Goal: Task Accomplishment & Management: Manage account settings

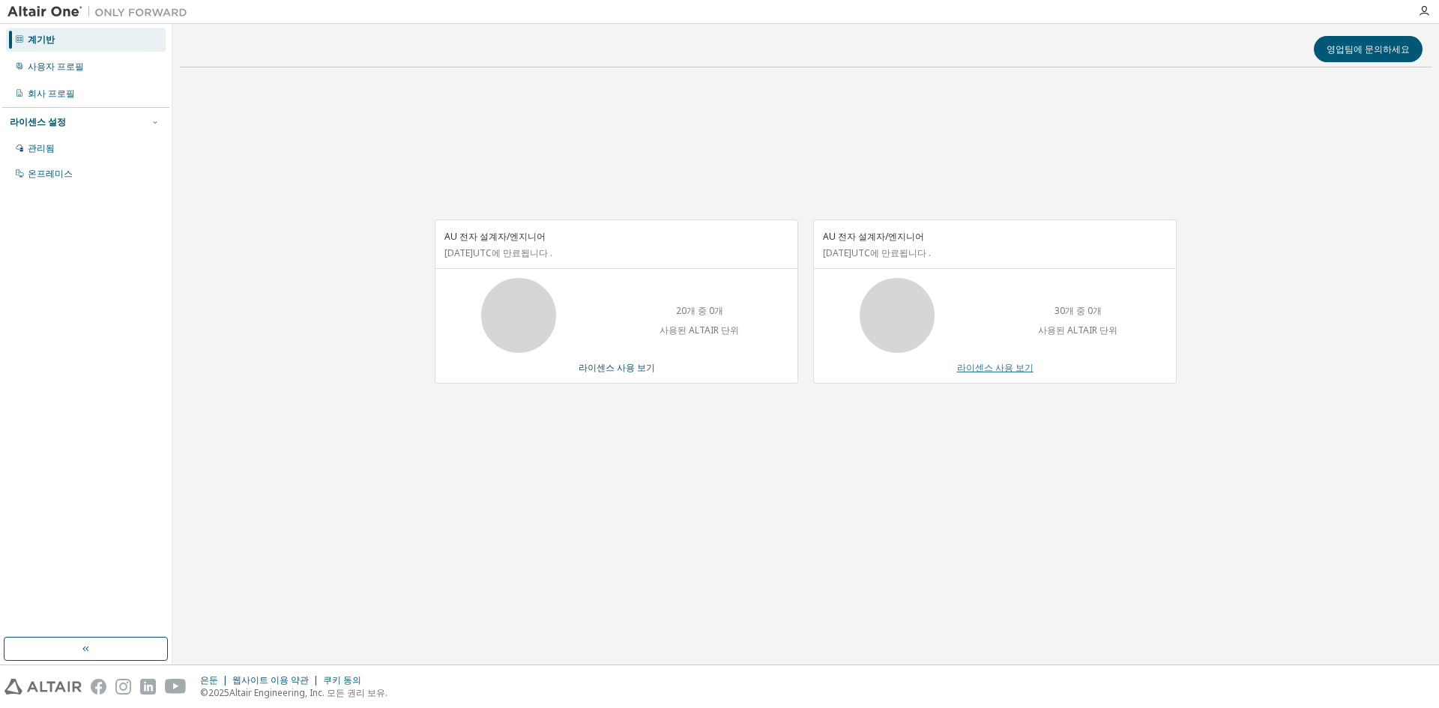
click at [1011, 366] on font "라이센스 사용 보기" at bounding box center [995, 367] width 76 height 13
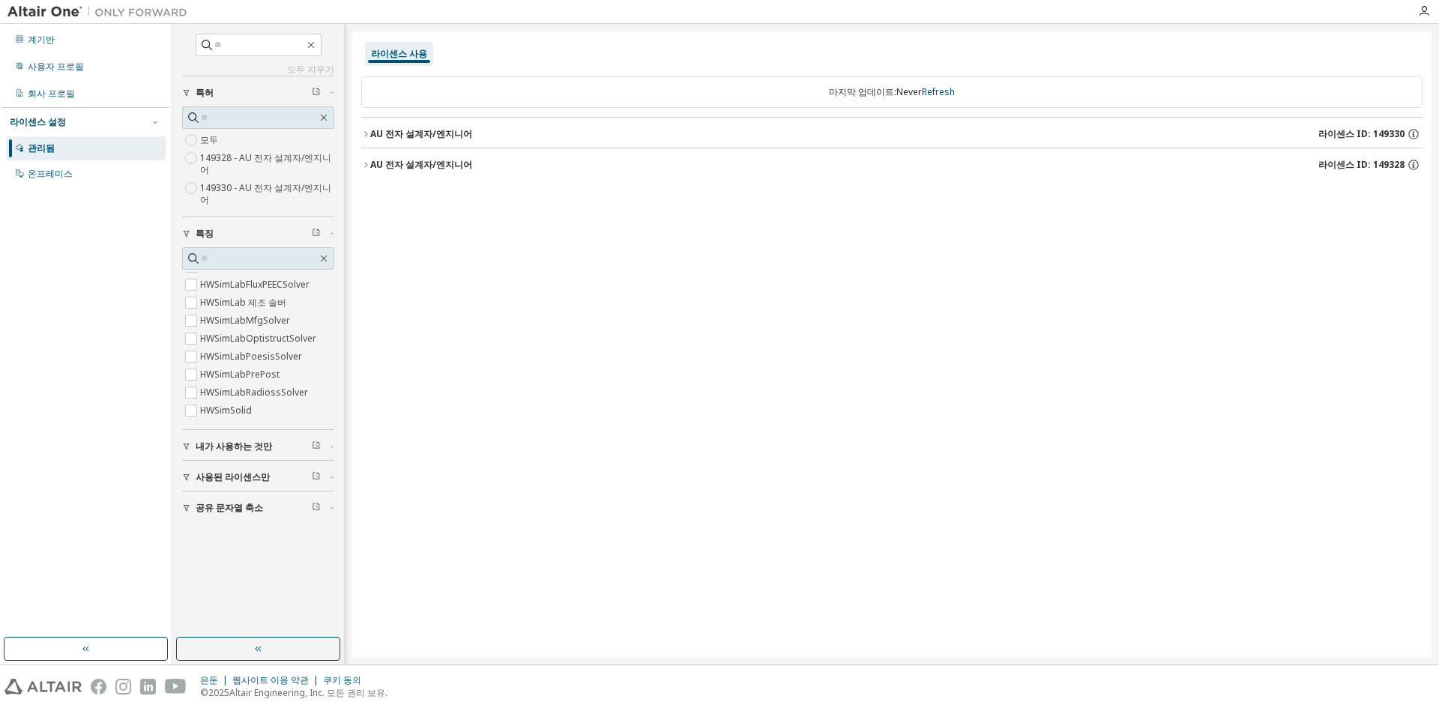
scroll to position [2249, 0]
click at [257, 447] on font "내가 사용하는 것만" at bounding box center [234, 446] width 76 height 13
click at [257, 525] on font "사용된 라이센스만" at bounding box center [233, 520] width 74 height 13
click at [248, 599] on font "공유 문자열 축소" at bounding box center [229, 594] width 67 height 13
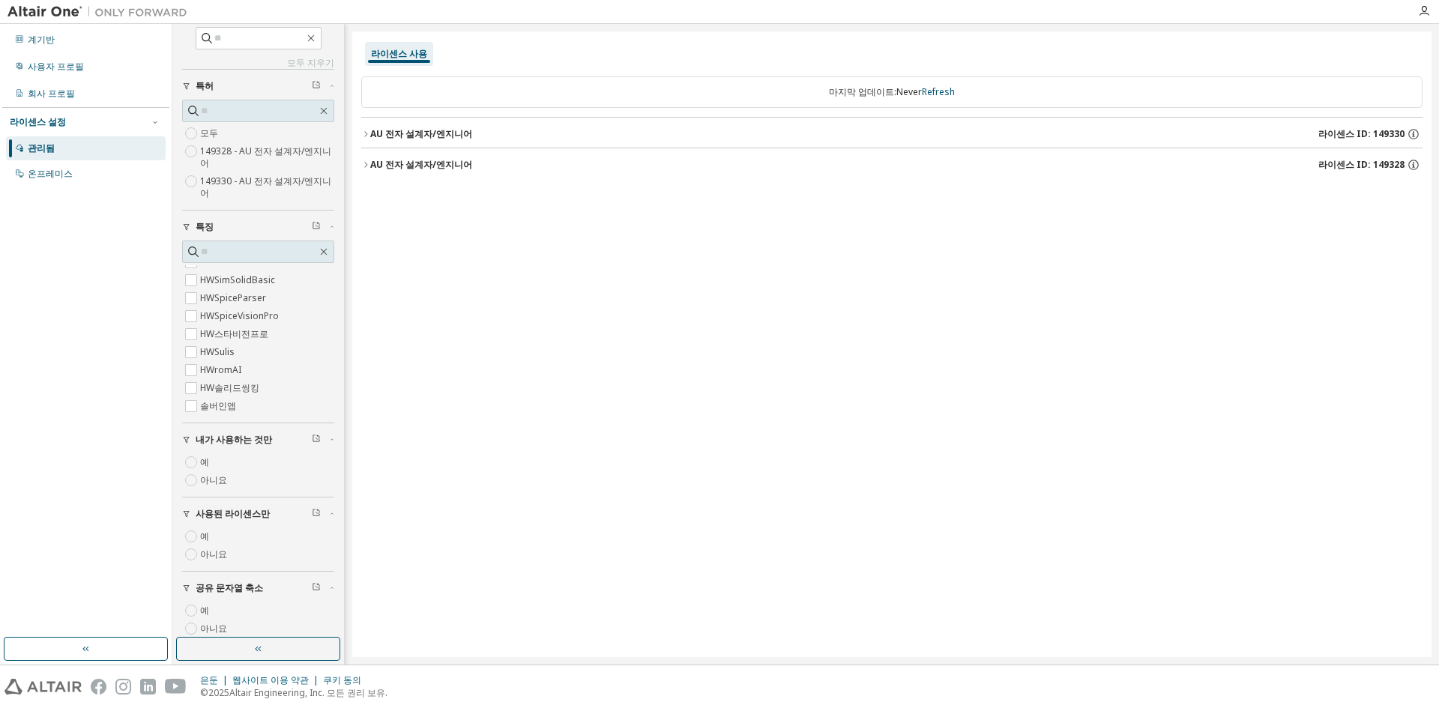
scroll to position [0, 0]
click at [402, 168] on font "AU 전자 설계자/엔지니어" at bounding box center [421, 164] width 102 height 13
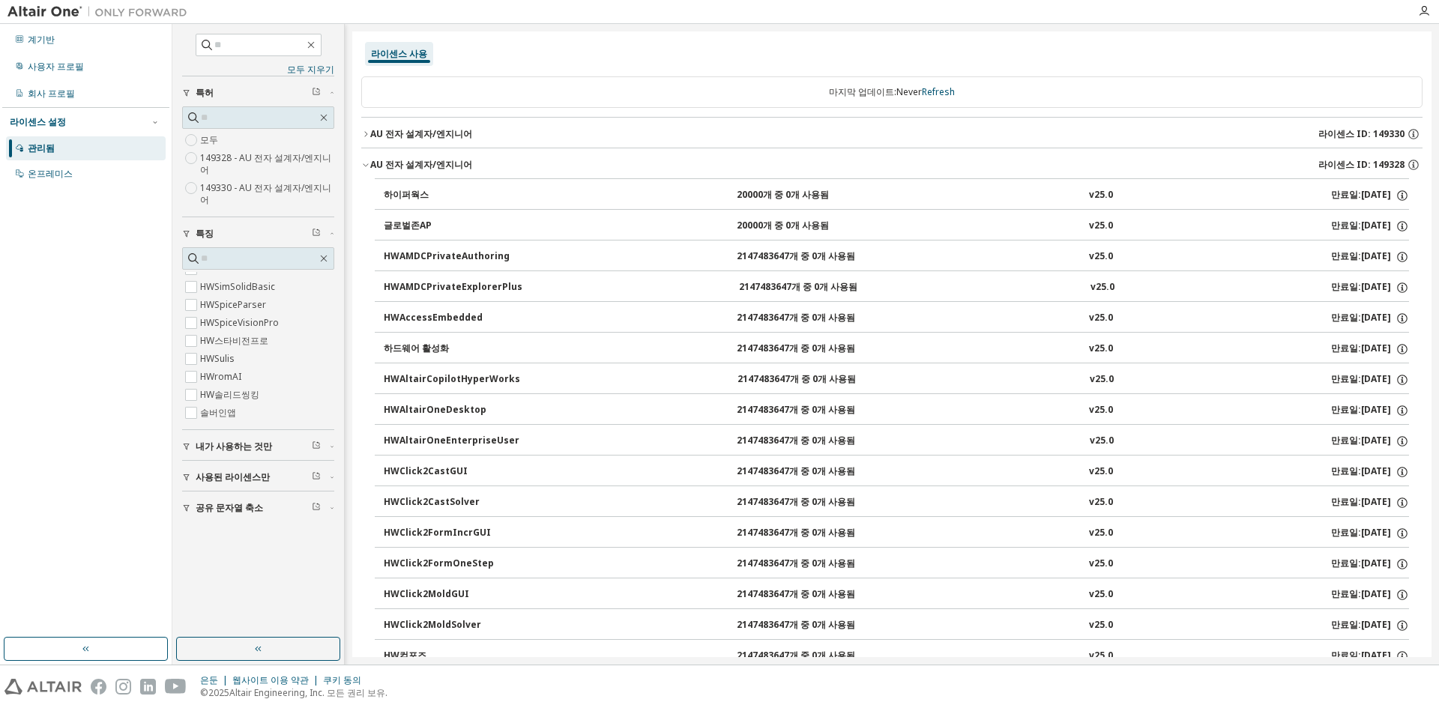
click at [404, 139] on font "AU 전자 설계자/엔지니어" at bounding box center [421, 133] width 102 height 13
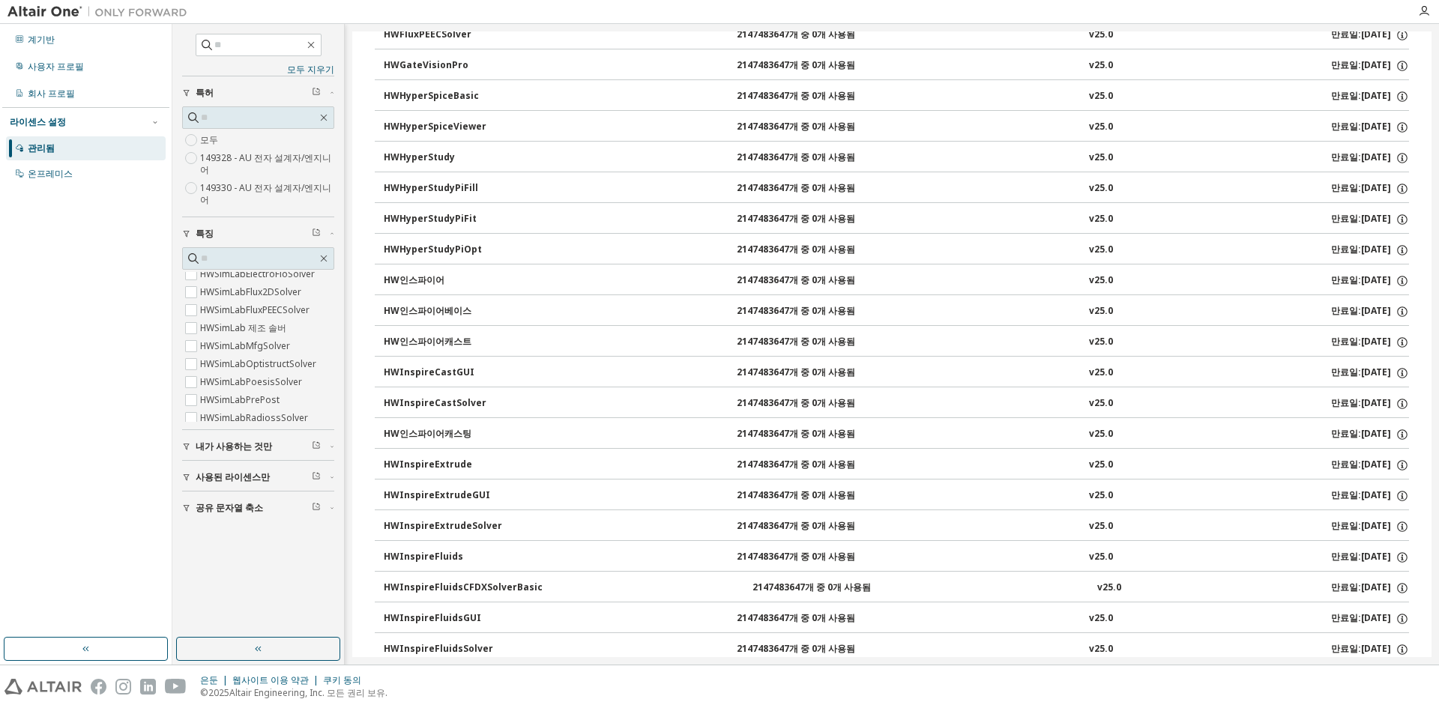
scroll to position [2070, 0]
click at [50, 86] on div "회사 프로필" at bounding box center [86, 94] width 160 height 24
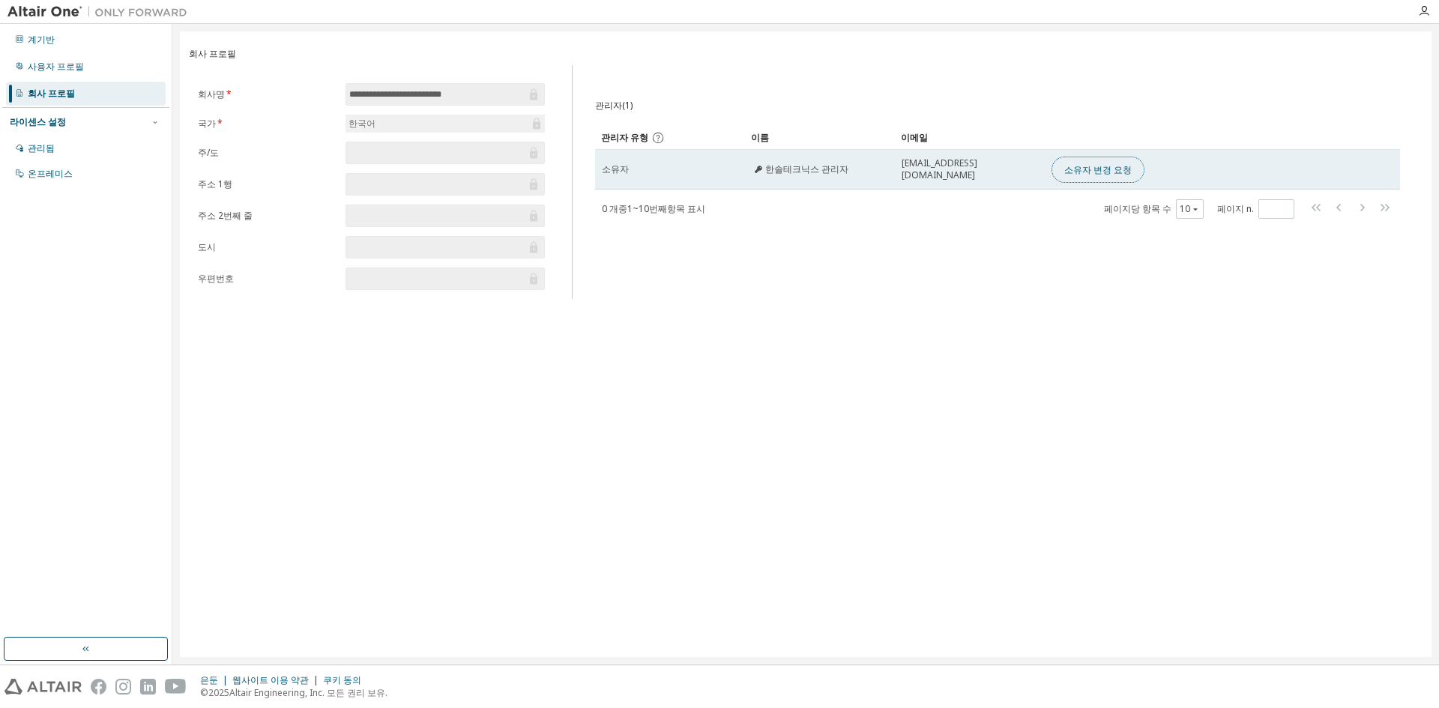
click at [1096, 166] on font "소유자 변경 요청" at bounding box center [1097, 169] width 67 height 13
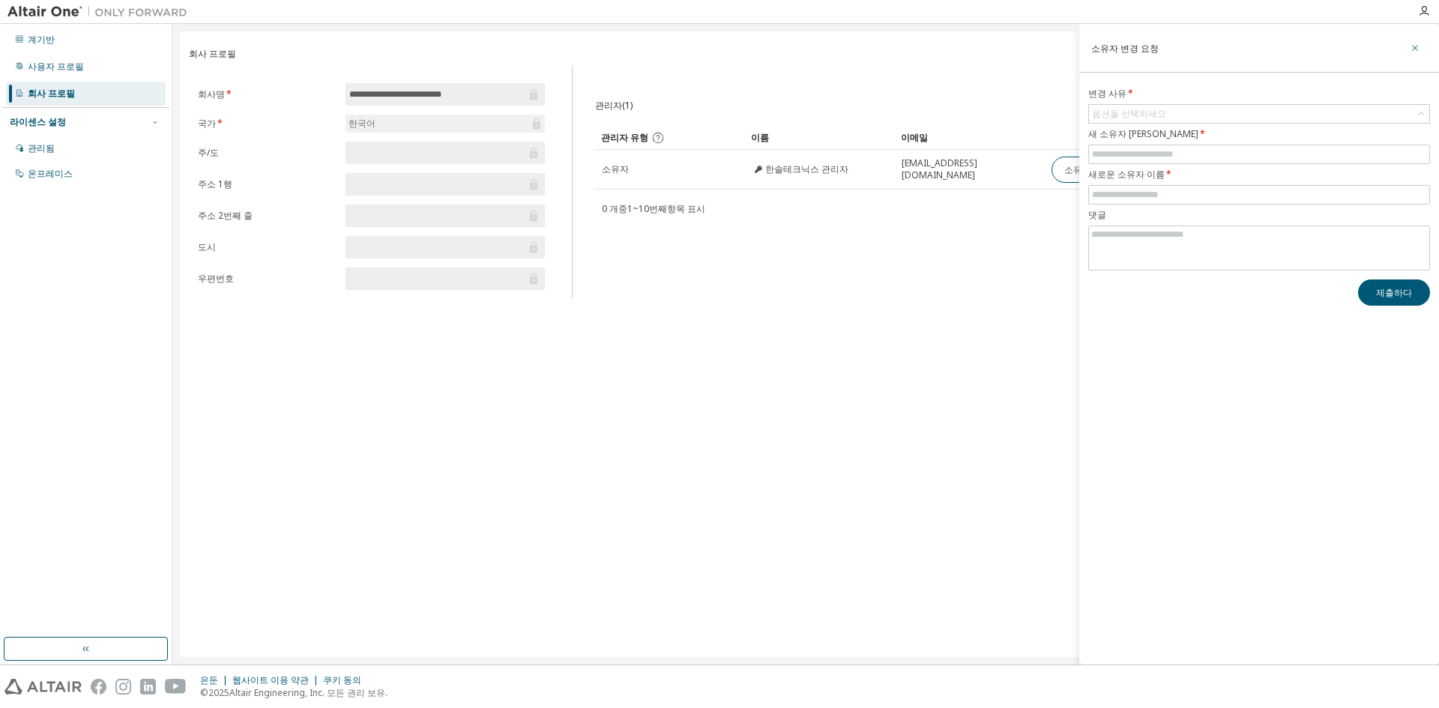
click at [1414, 50] on icon "button" at bounding box center [1414, 48] width 10 height 12
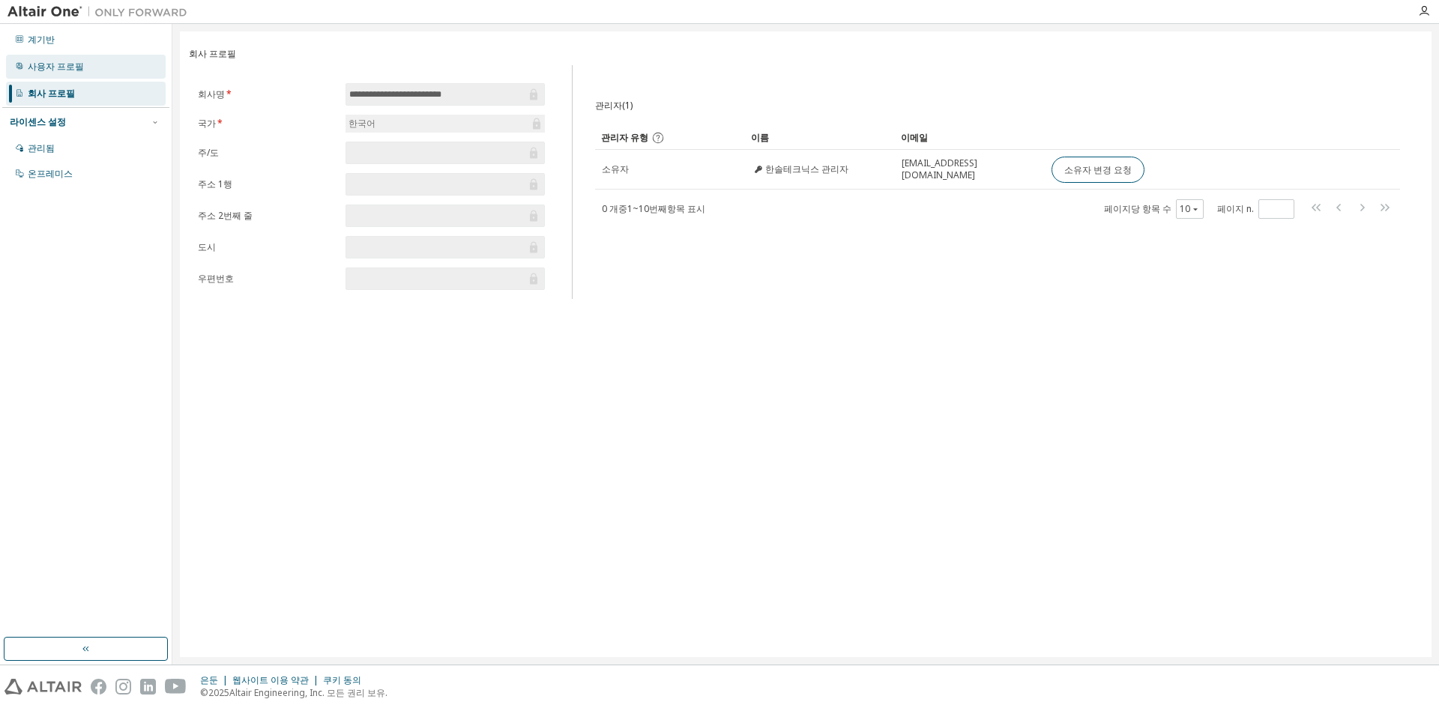
click at [46, 67] on font "사용자 프로필" at bounding box center [56, 66] width 56 height 13
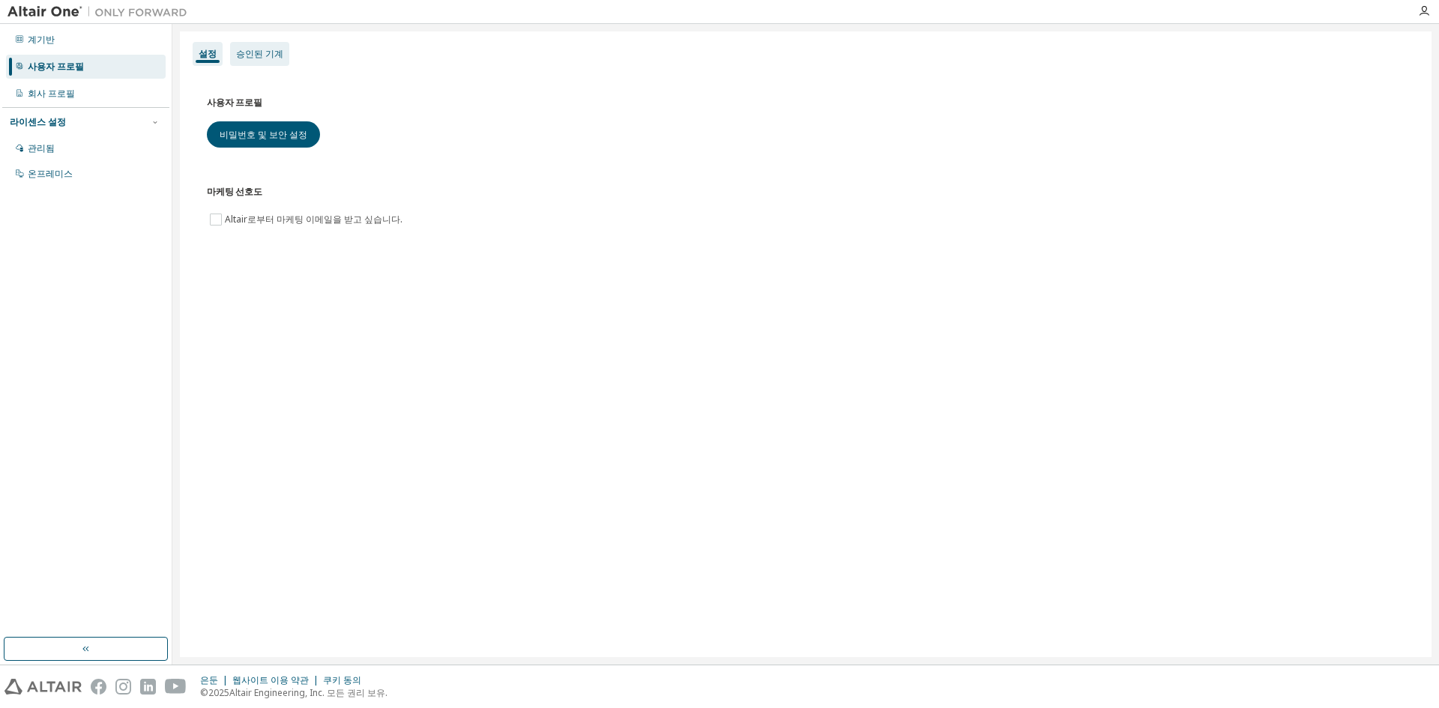
click at [253, 50] on font "승인된 기계" at bounding box center [259, 53] width 47 height 13
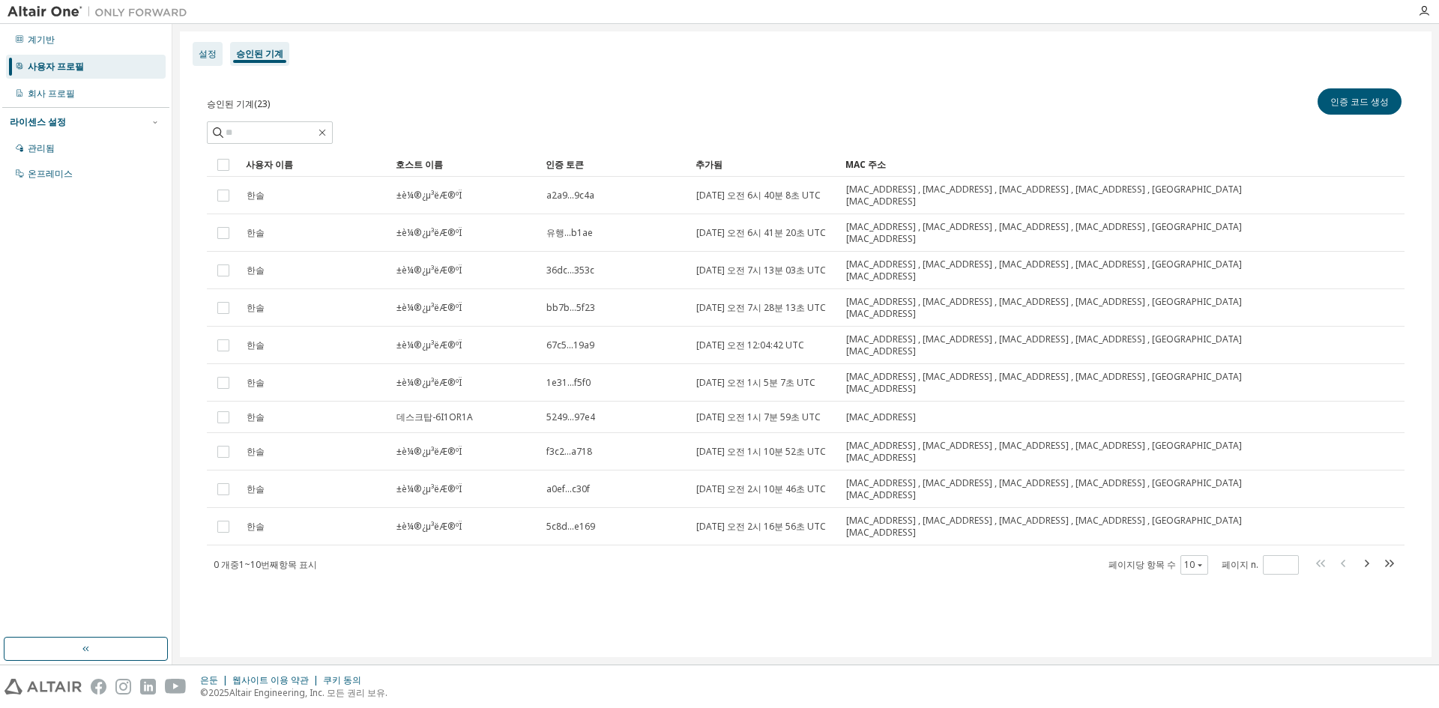
click at [206, 62] on div "설정" at bounding box center [208, 54] width 30 height 24
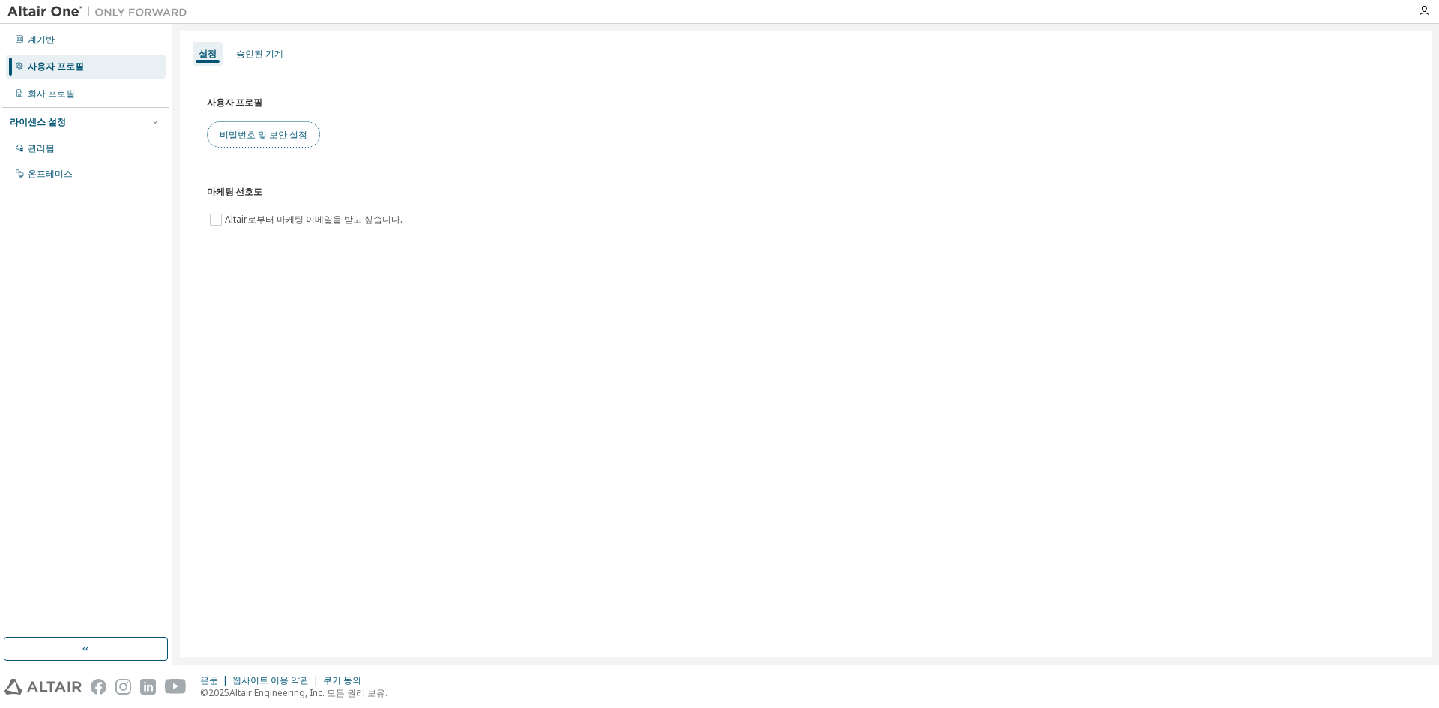
click at [244, 139] on font "비밀번호 및 보안 설정" at bounding box center [264, 134] width 88 height 13
click at [53, 91] on font "회사 프로필" at bounding box center [51, 93] width 47 height 13
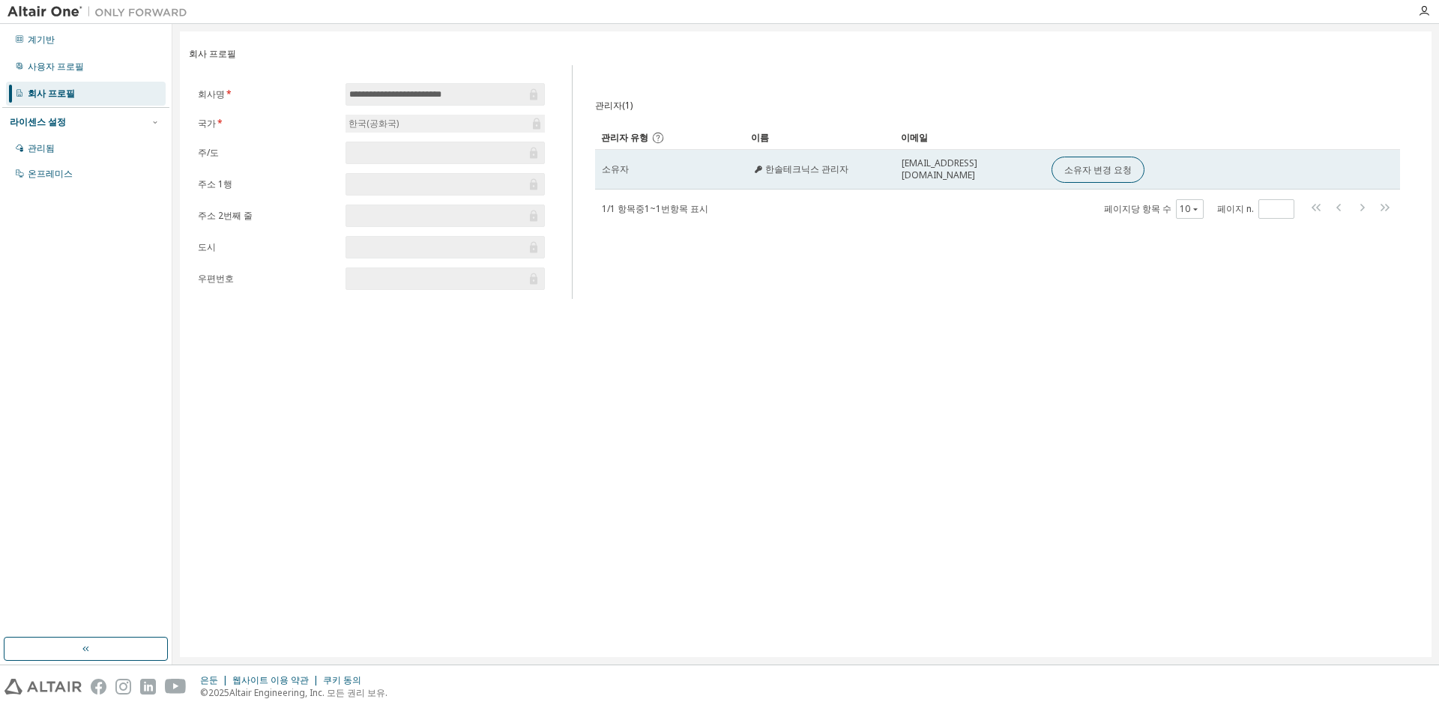
click at [786, 167] on font "한솔테크닉스 관리자" at bounding box center [806, 169] width 83 height 13
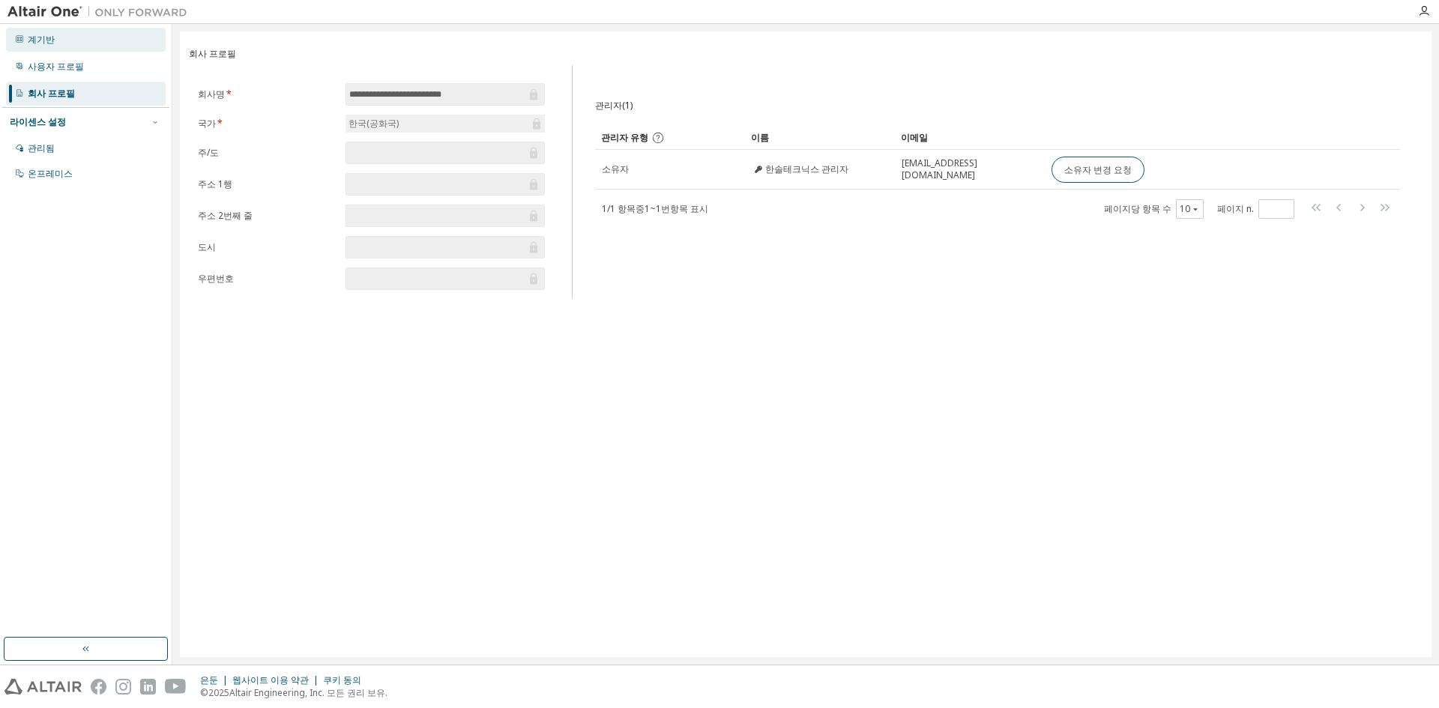
click at [62, 41] on div "계기반" at bounding box center [86, 40] width 160 height 24
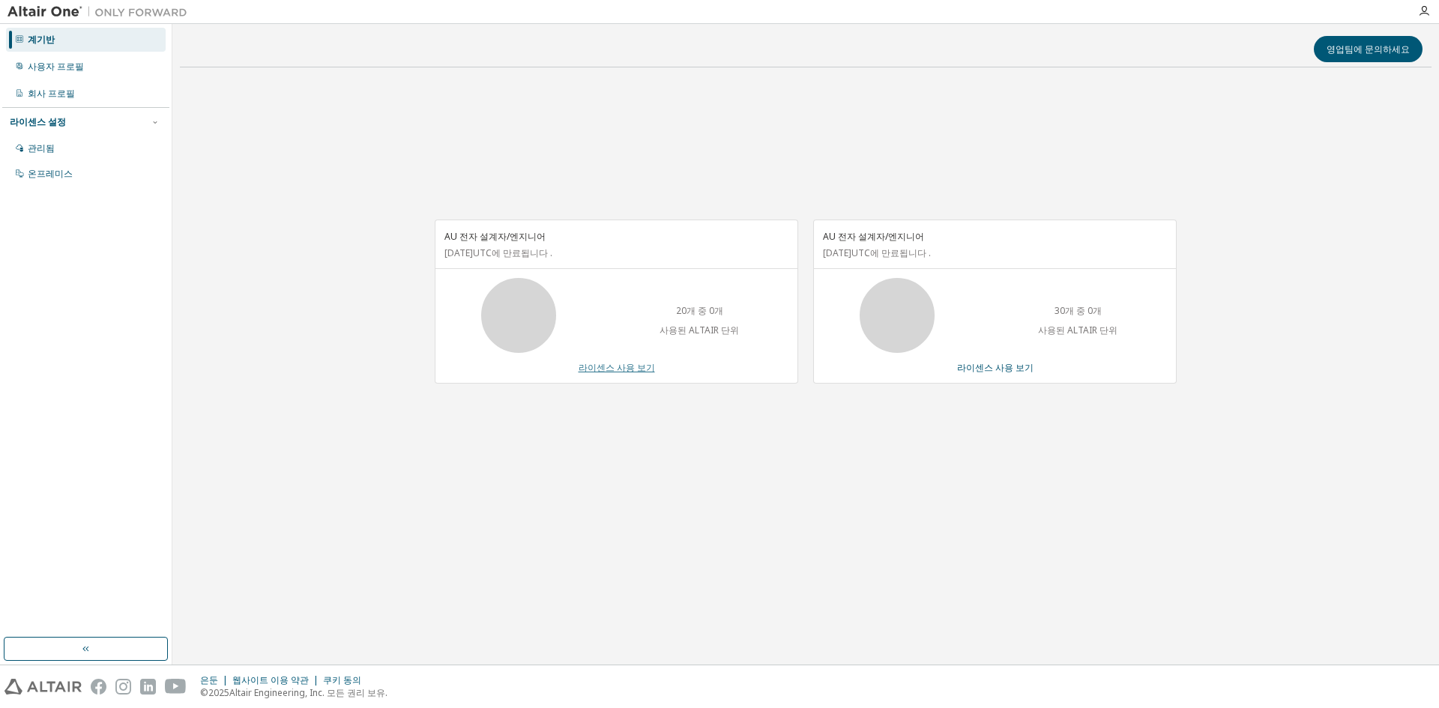
click at [602, 371] on font "라이센스 사용 보기" at bounding box center [616, 367] width 76 height 13
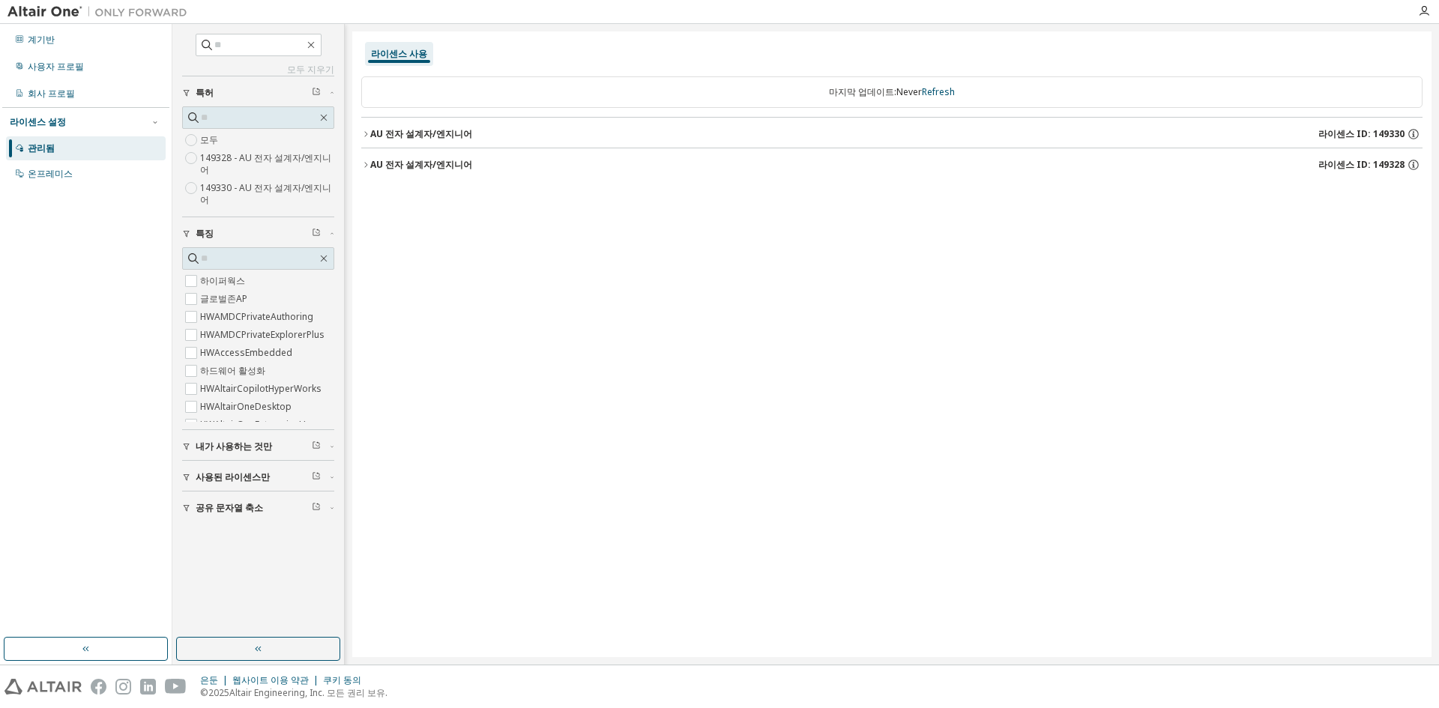
click at [25, 17] on img at bounding box center [100, 11] width 187 height 15
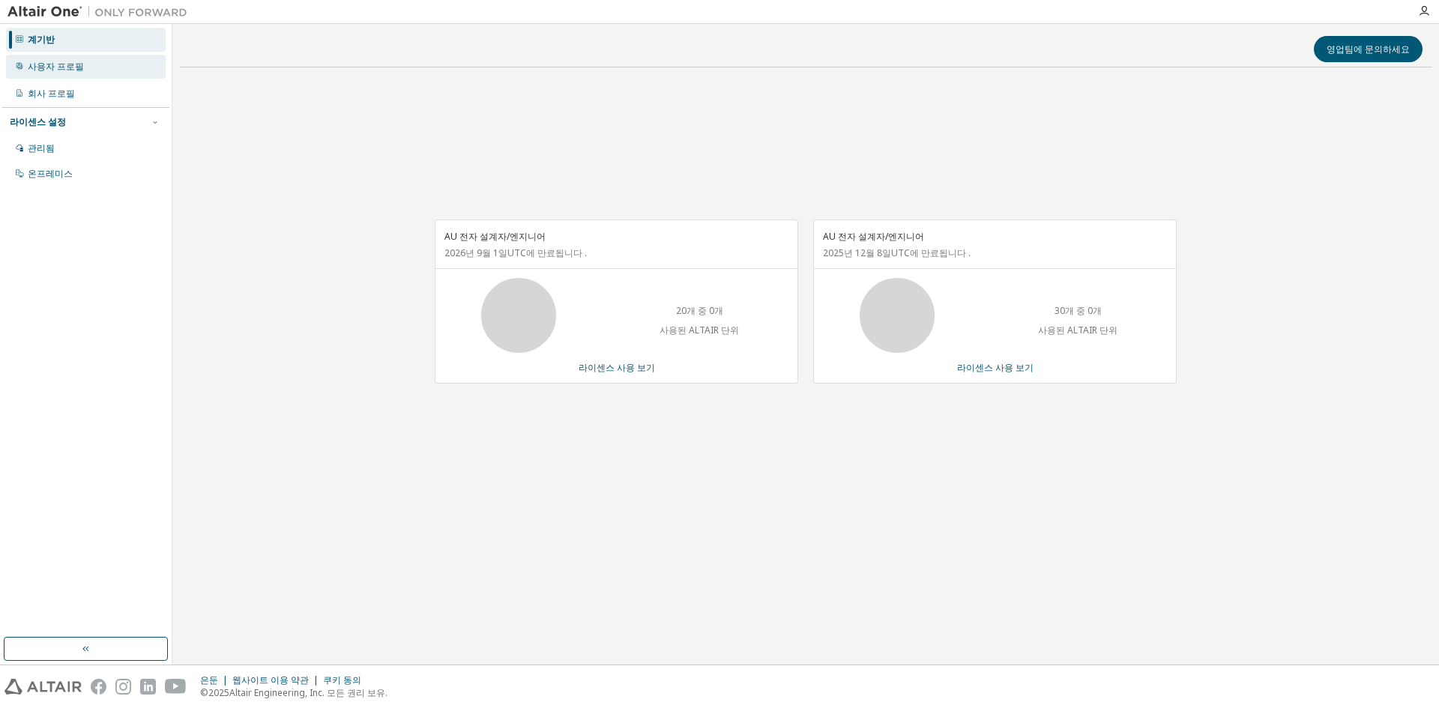
click at [44, 76] on div "사용자 프로필" at bounding box center [86, 67] width 160 height 24
click at [47, 175] on font "온프레미스" at bounding box center [50, 173] width 45 height 13
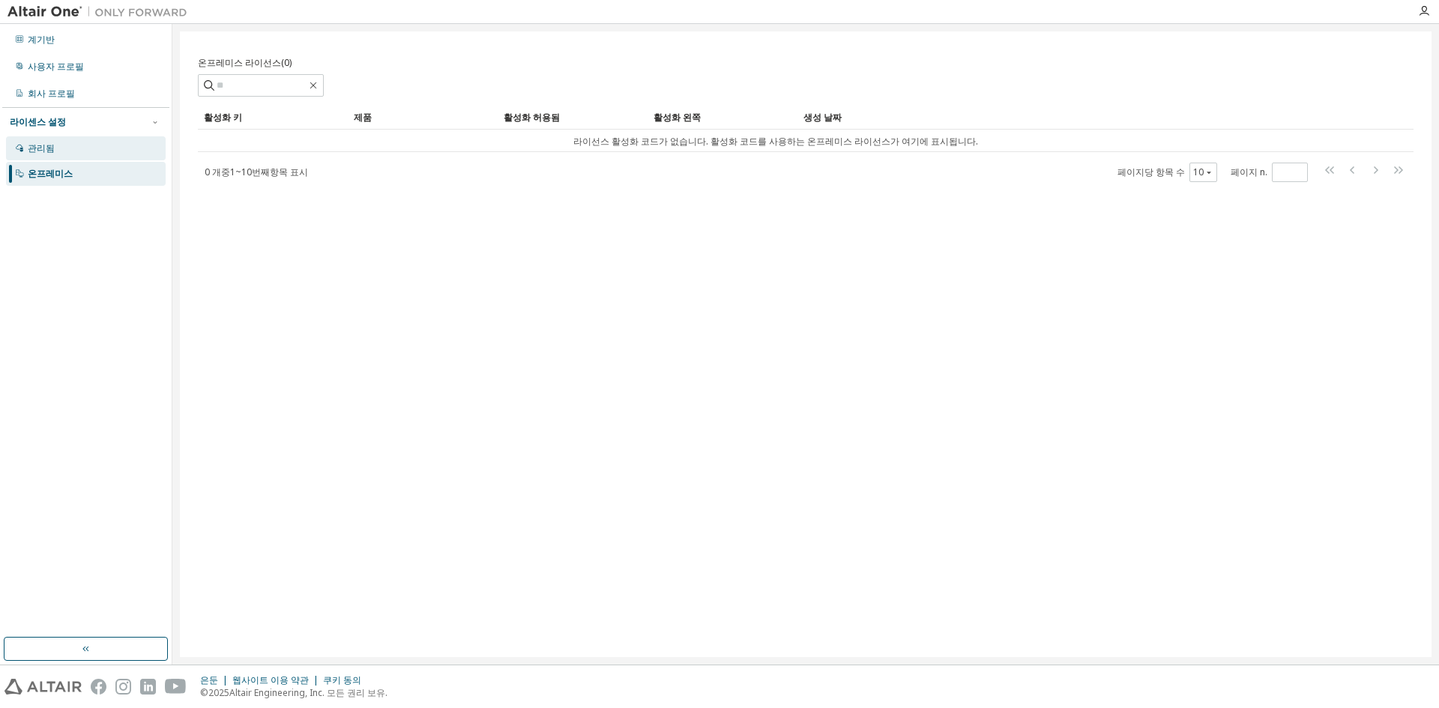
click at [94, 145] on div "관리됨" at bounding box center [86, 148] width 160 height 24
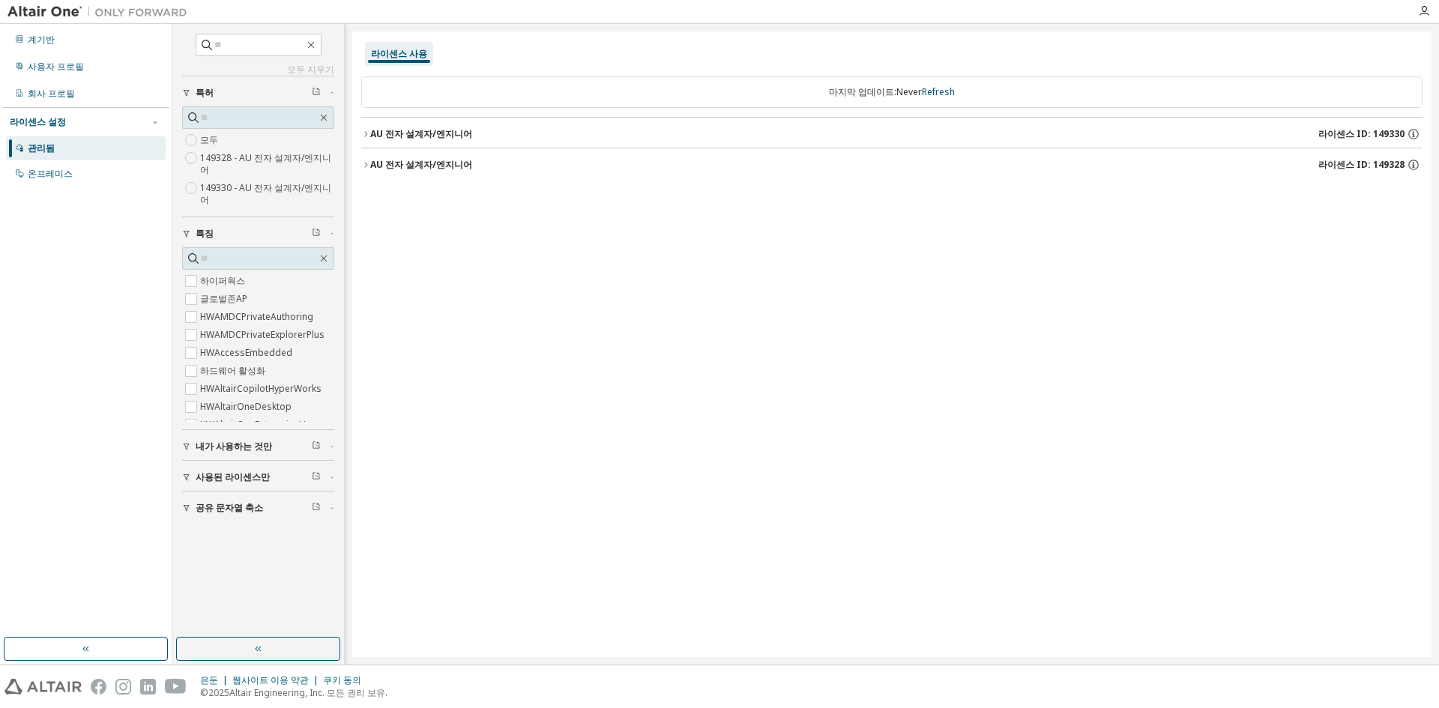
click at [61, 124] on font "라이센스 설정" at bounding box center [38, 121] width 56 height 13
click at [65, 100] on div "회사 프로필" at bounding box center [86, 94] width 160 height 24
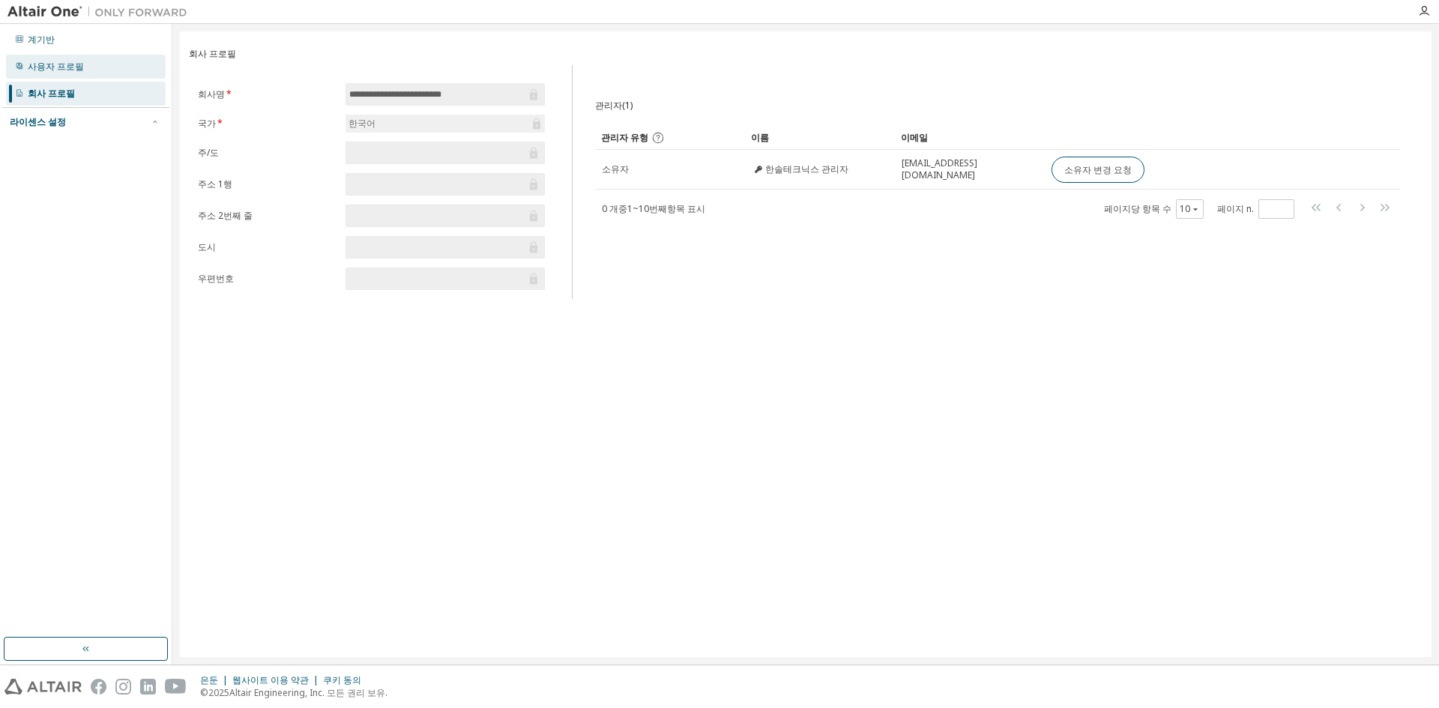
click at [79, 67] on font "사용자 프로필" at bounding box center [56, 66] width 56 height 13
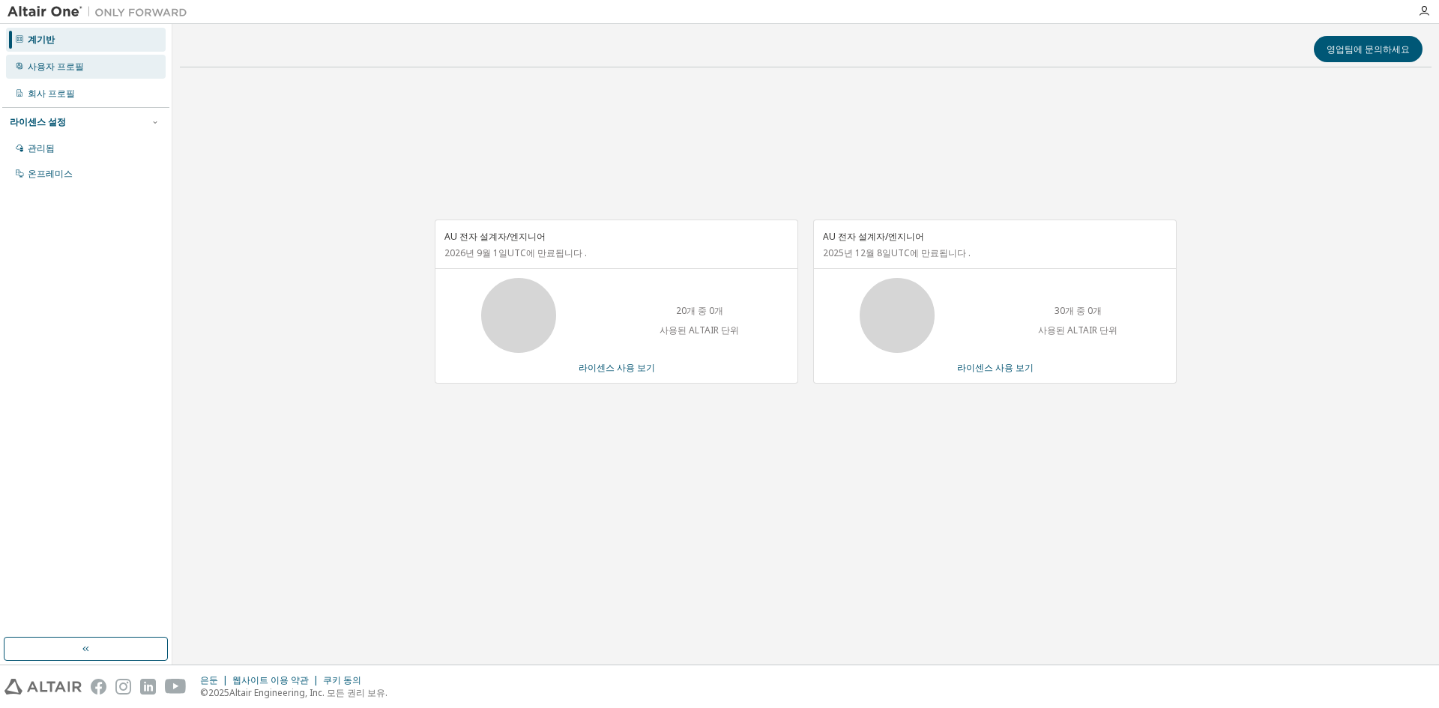
click at [79, 70] on font "사용자 프로필" at bounding box center [56, 66] width 56 height 13
click at [64, 68] on font "사용자 프로필" at bounding box center [56, 66] width 56 height 13
click at [865, 127] on div "AU 전자 설계자/엔지니어 2026년 9월 1일 UTC 에 만료됩니다 . 20개 중 0개 사용된 ALTAIR 단위 라이센스 사용 보기 AU 전…" at bounding box center [805, 309] width 1251 height 460
click at [61, 94] on font "회사 프로필" at bounding box center [51, 93] width 47 height 13
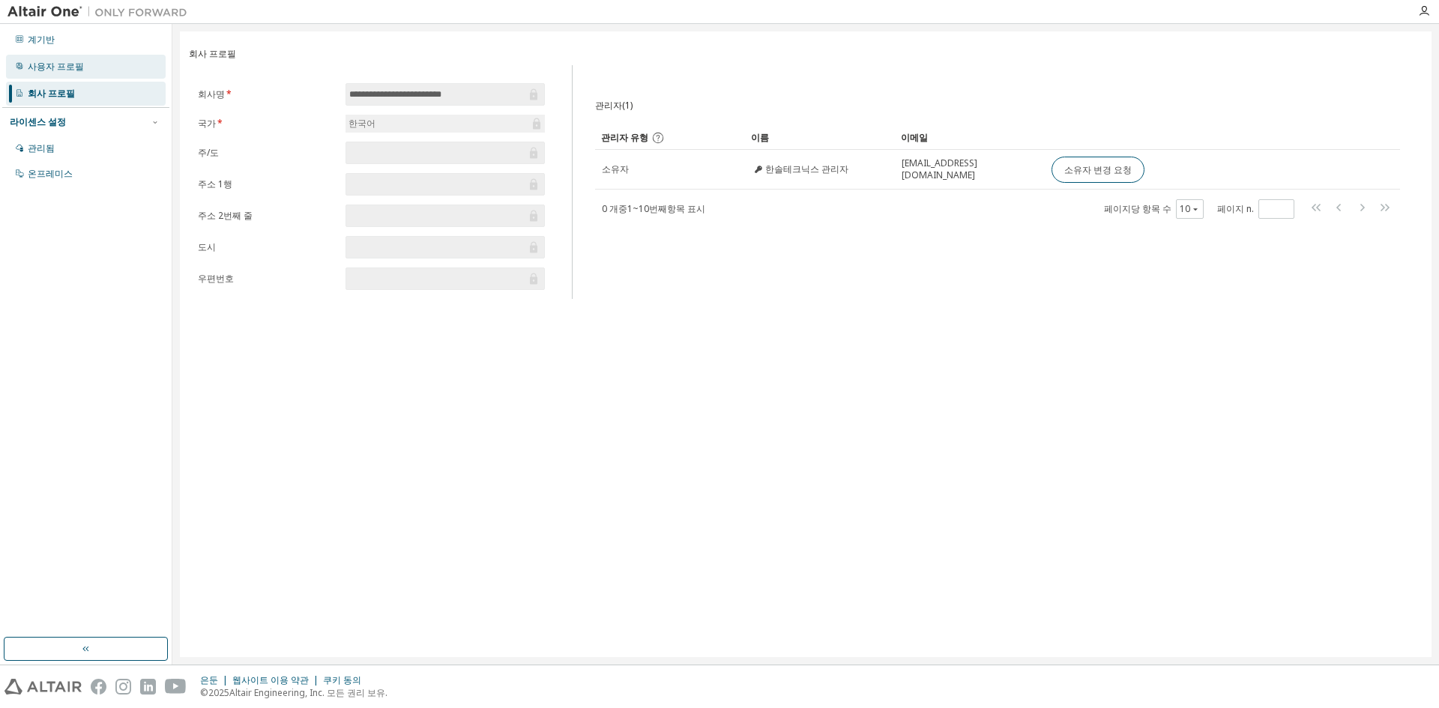
click at [62, 68] on font "사용자 프로필" at bounding box center [56, 66] width 56 height 13
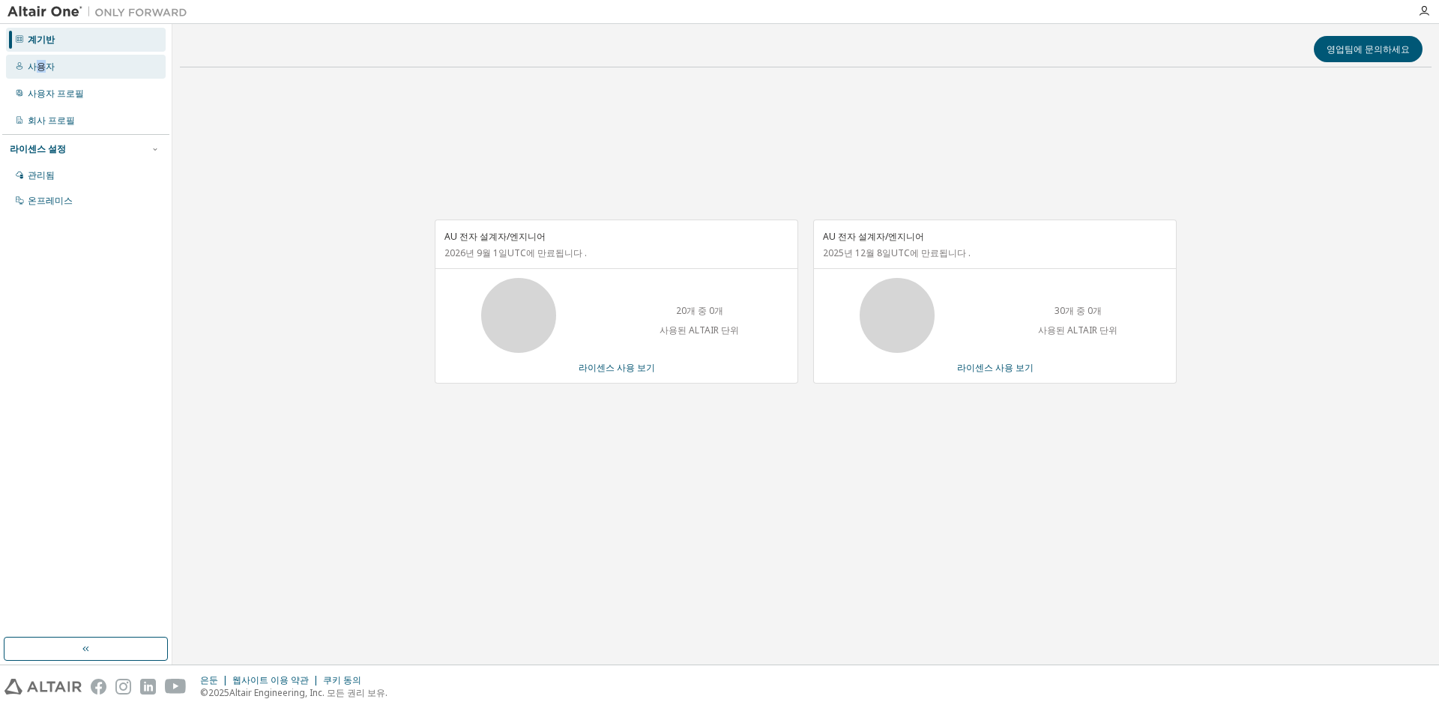
click at [43, 67] on font "사용자" at bounding box center [41, 66] width 27 height 13
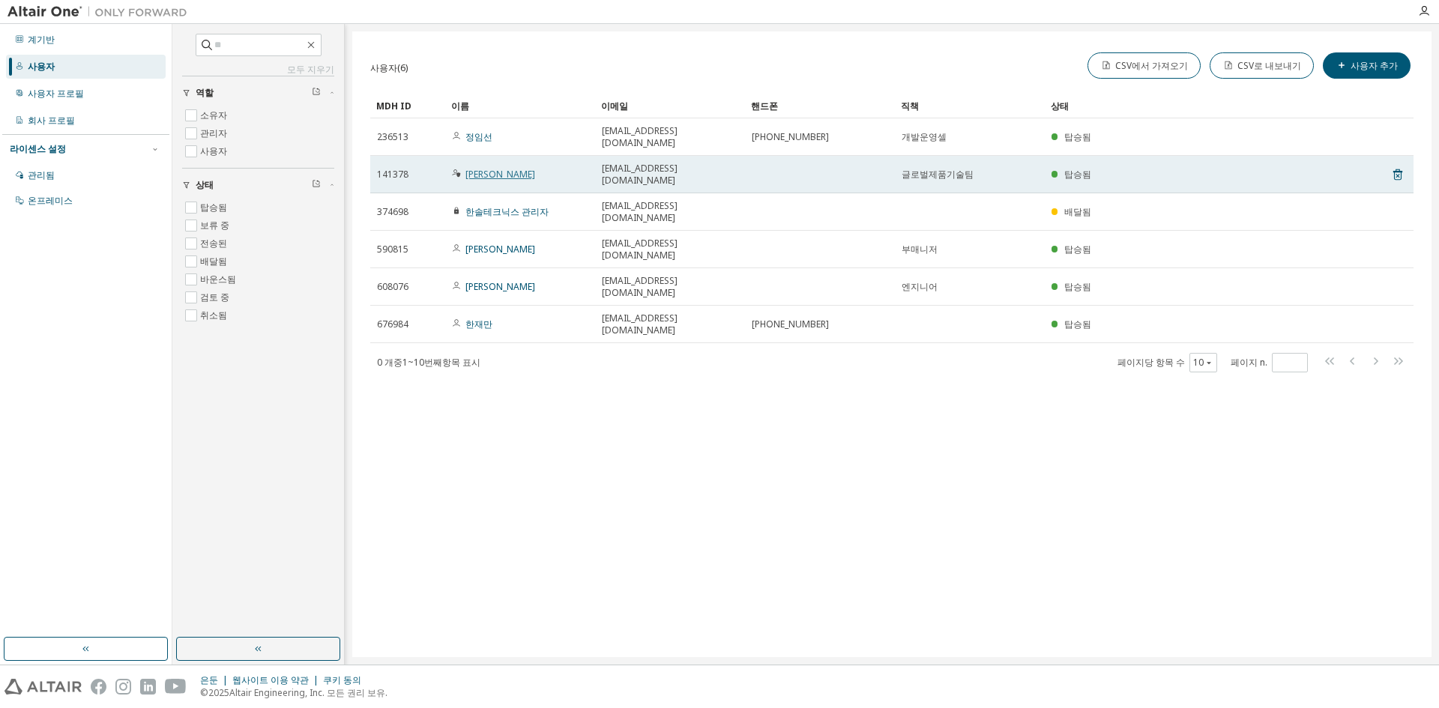
click at [482, 168] on font "김석경" at bounding box center [500, 174] width 70 height 13
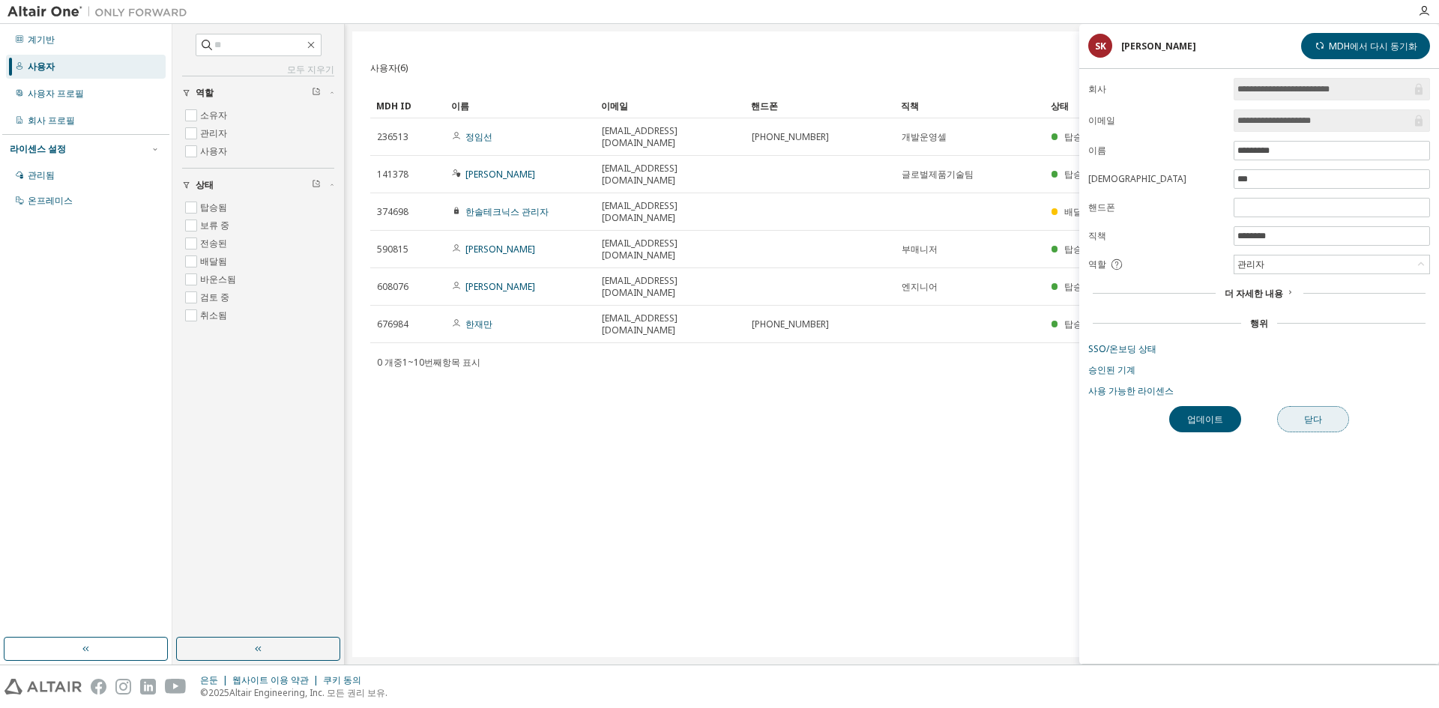
click at [1333, 414] on button "닫다" at bounding box center [1313, 419] width 72 height 26
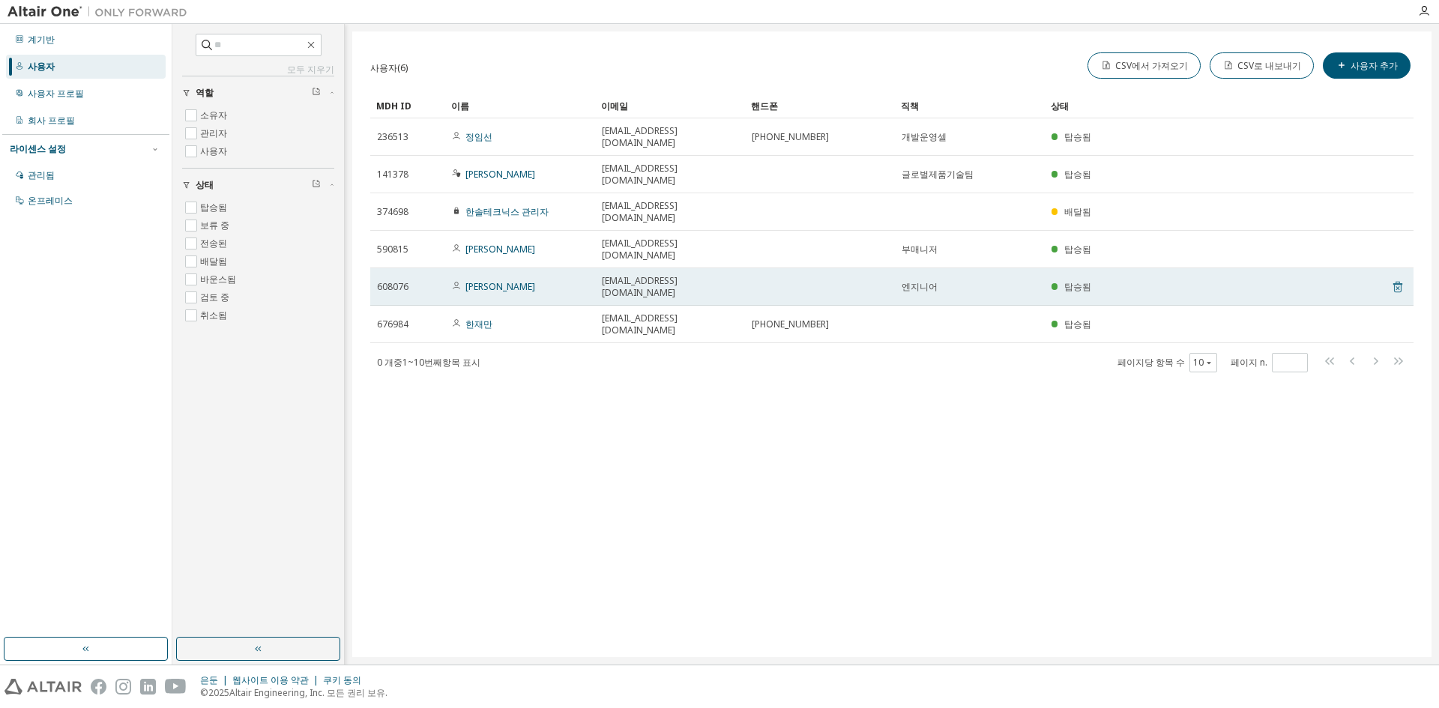
click at [1397, 278] on icon at bounding box center [1397, 287] width 13 height 18
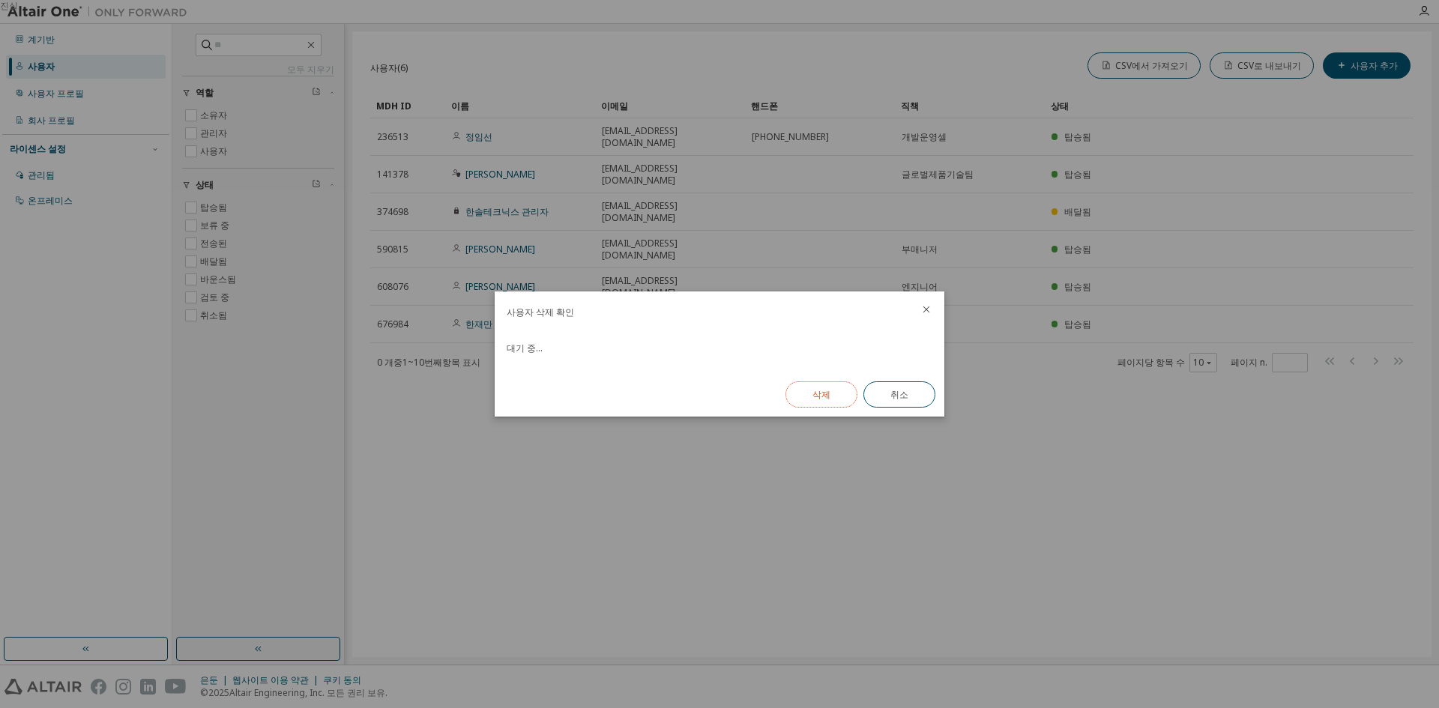
click at [826, 397] on font "삭제" at bounding box center [821, 394] width 18 height 13
click at [898, 394] on font "닫다" at bounding box center [899, 394] width 18 height 13
click at [900, 391] on font "닫다" at bounding box center [899, 394] width 18 height 13
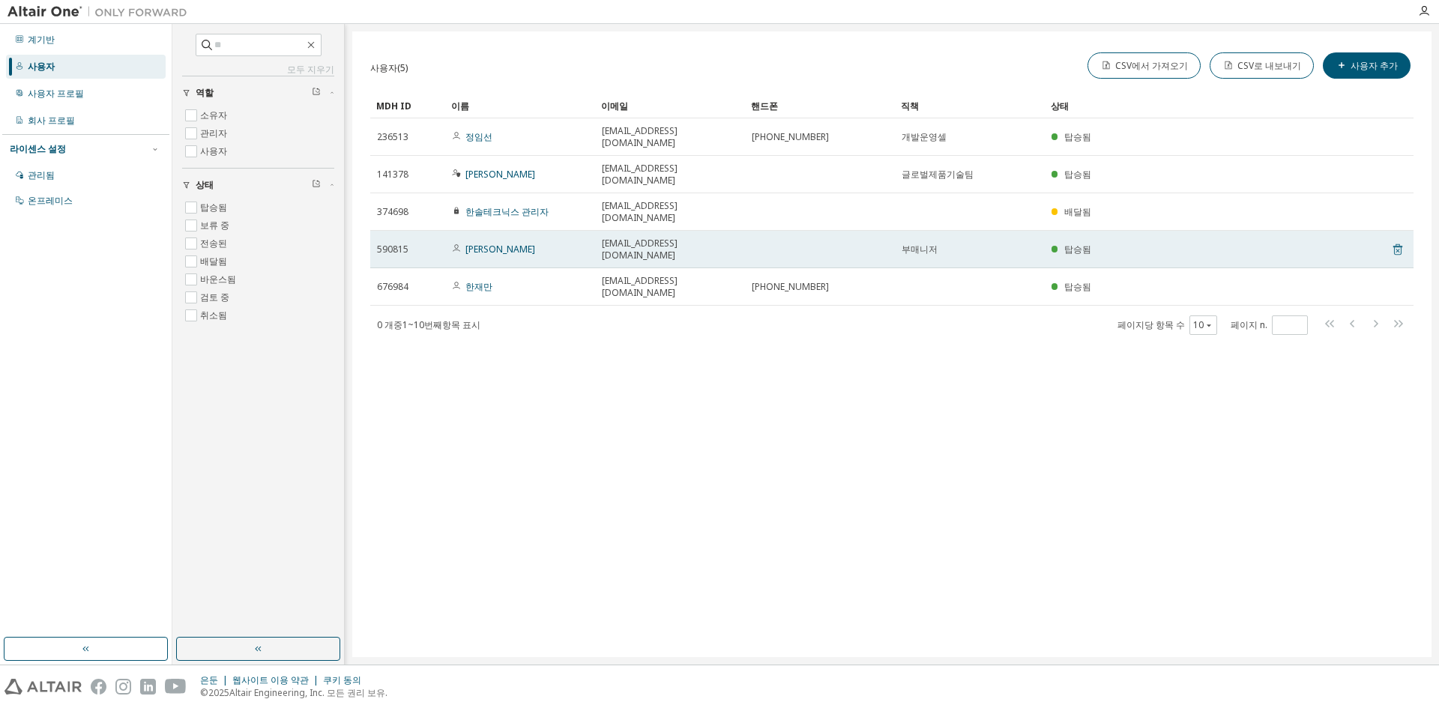
click at [1396, 244] on icon at bounding box center [1397, 249] width 9 height 11
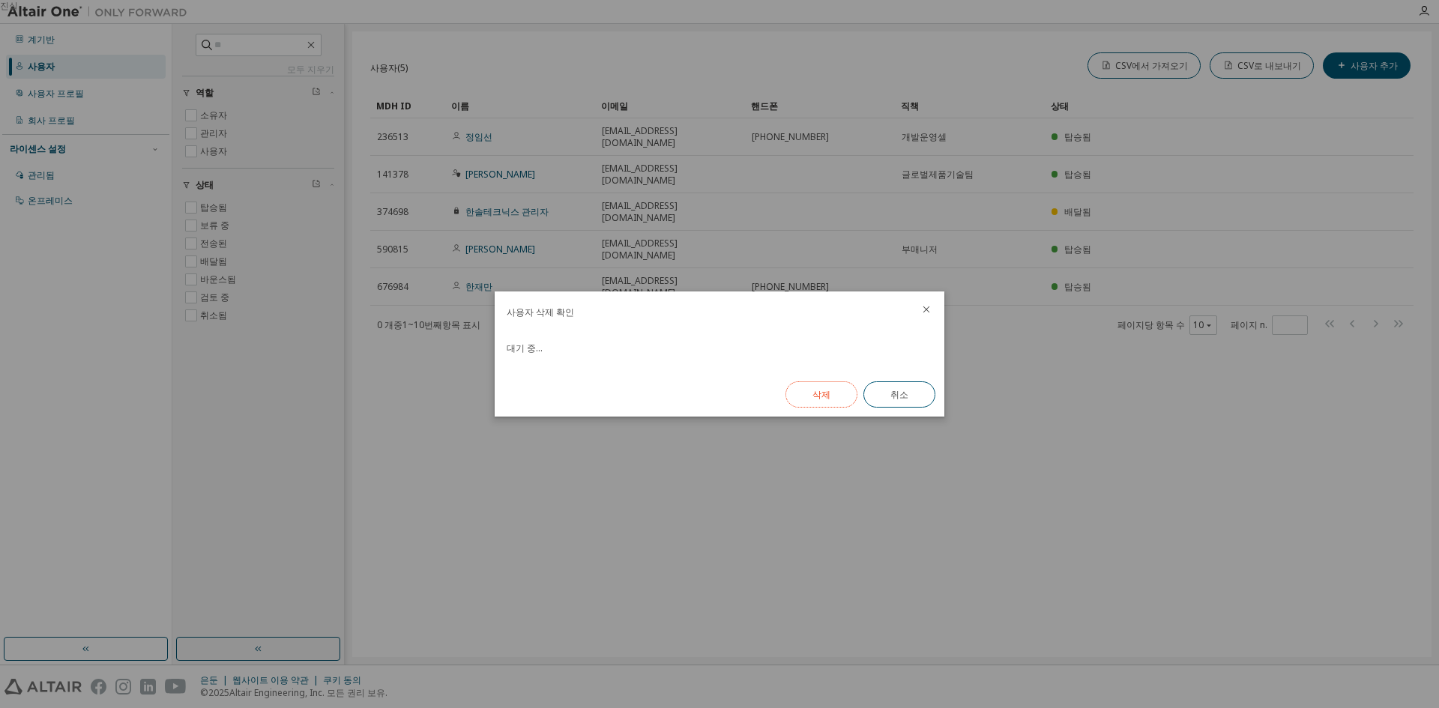
click at [838, 397] on button "삭제" at bounding box center [821, 394] width 72 height 26
click at [916, 399] on button "닫다" at bounding box center [899, 394] width 72 height 26
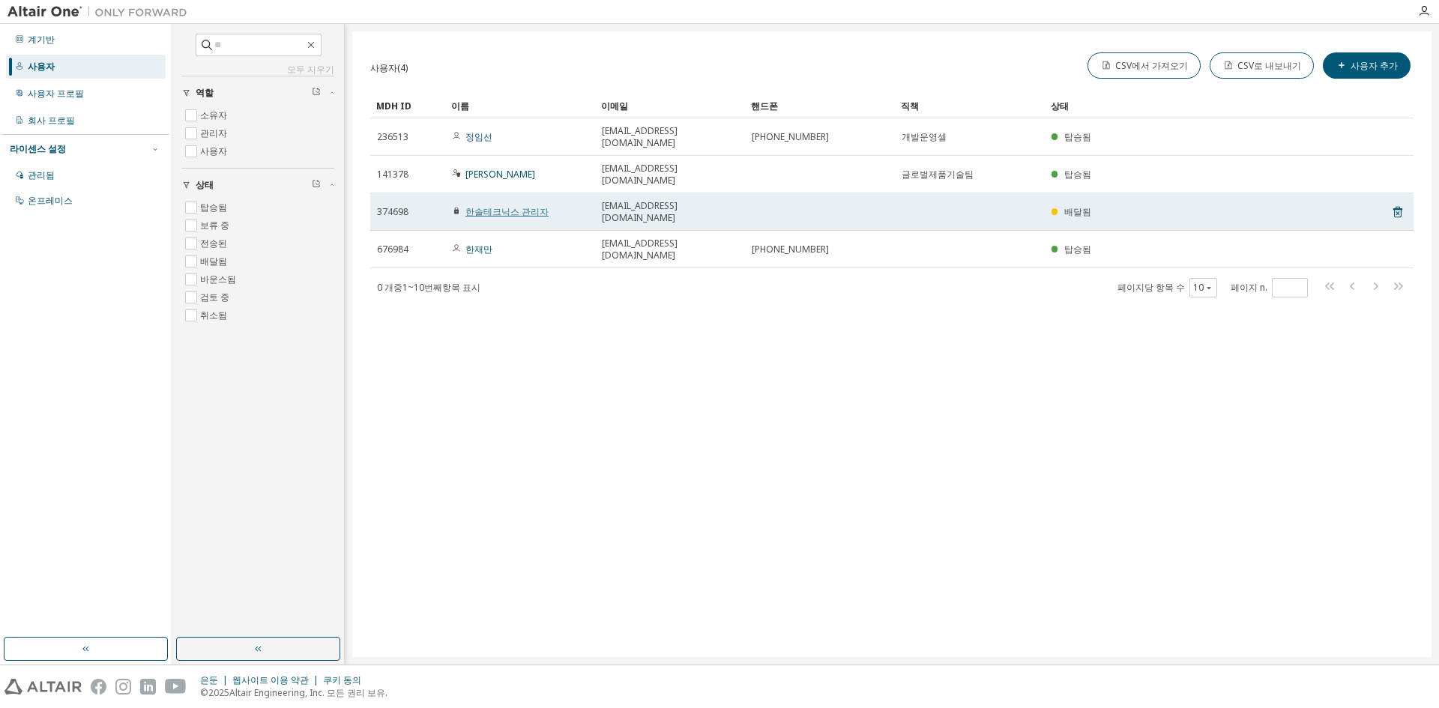
click at [509, 205] on font "한솔테크닉스 관리자" at bounding box center [506, 211] width 83 height 13
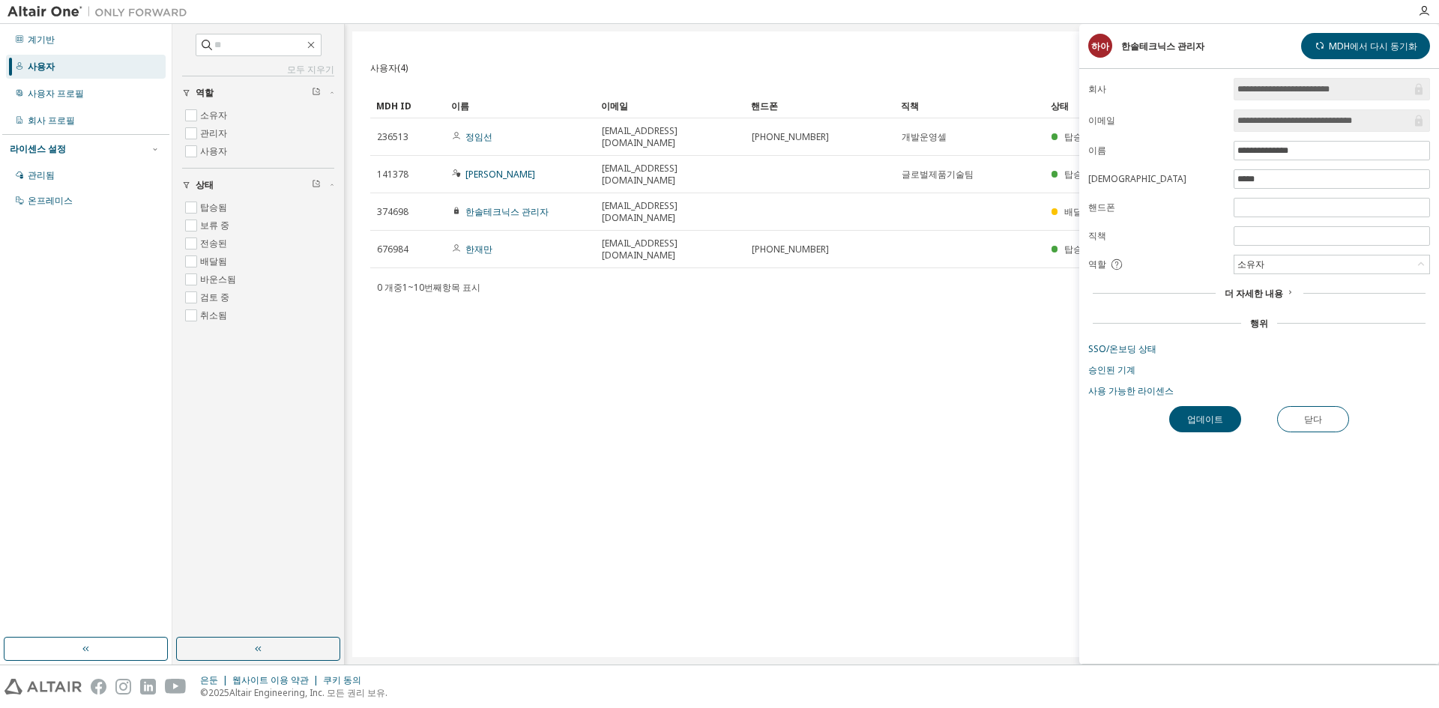
click at [564, 328] on div "사용자(4) CSV에서 가져오기 CSV로 내보내기 사용자 추가 분명한 짐 구하다 다른 이름으로 저장 필드 연산자 값 필터 선택 피연산자 선택 …" at bounding box center [891, 344] width 1079 height 626
click at [939, 478] on div "사용자(4) CSV에서 가져오기 CSV로 내보내기 사용자 추가 분명한 짐 구하다 다른 이름으로 저장 필드 연산자 값 필터 선택 피연산자 선택 …" at bounding box center [891, 344] width 1079 height 626
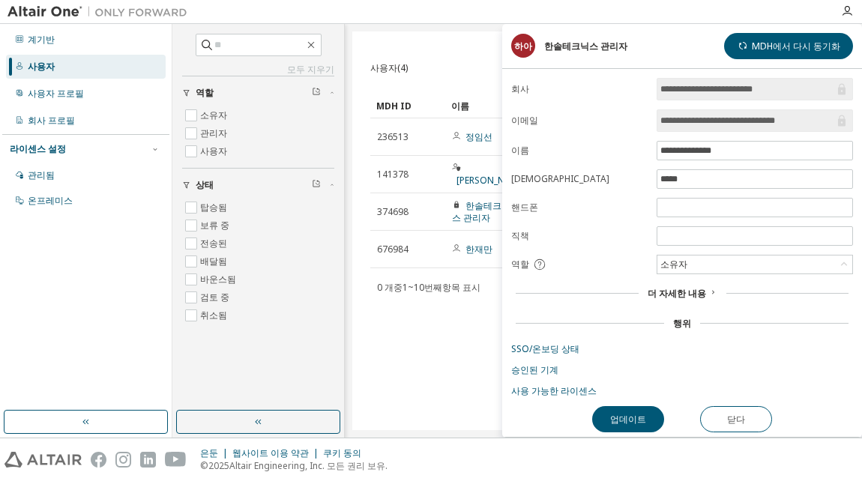
click at [441, 386] on div "사용자(4) 추가 작업 CSV에서 가져오기 CSV로 내보내기 사용자 추가 분명한 짐 구하다 다른 이름으로 저장 필드 연산자 값 필터 선택 피연…" at bounding box center [603, 230] width 502 height 399
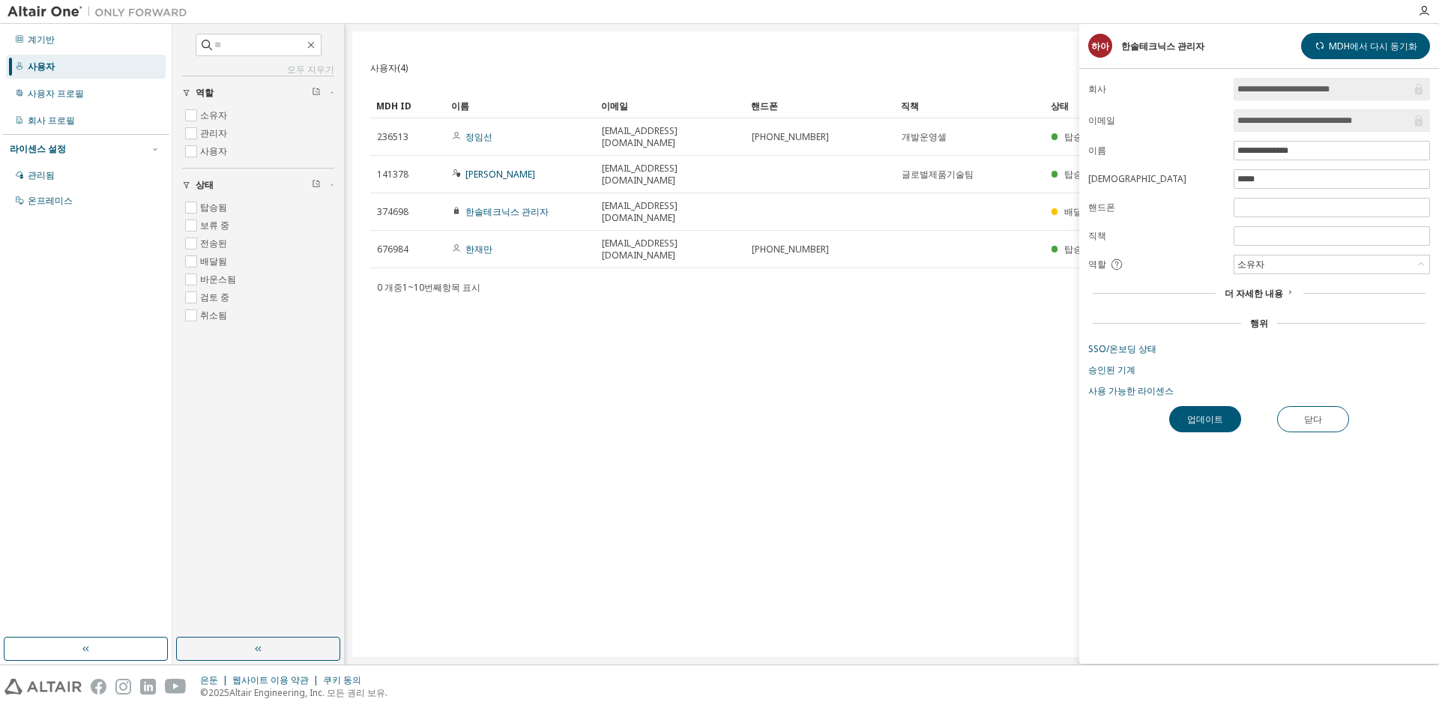
click at [907, 378] on div "사용자(4) CSV에서 가져오기 CSV로 내보내기 사용자 추가 분명한 짐 구하다 다른 이름으로 저장 필드 연산자 값 필터 선택 피연산자 선택 …" at bounding box center [891, 344] width 1079 height 626
click at [1329, 419] on button "닫다" at bounding box center [1313, 419] width 72 height 26
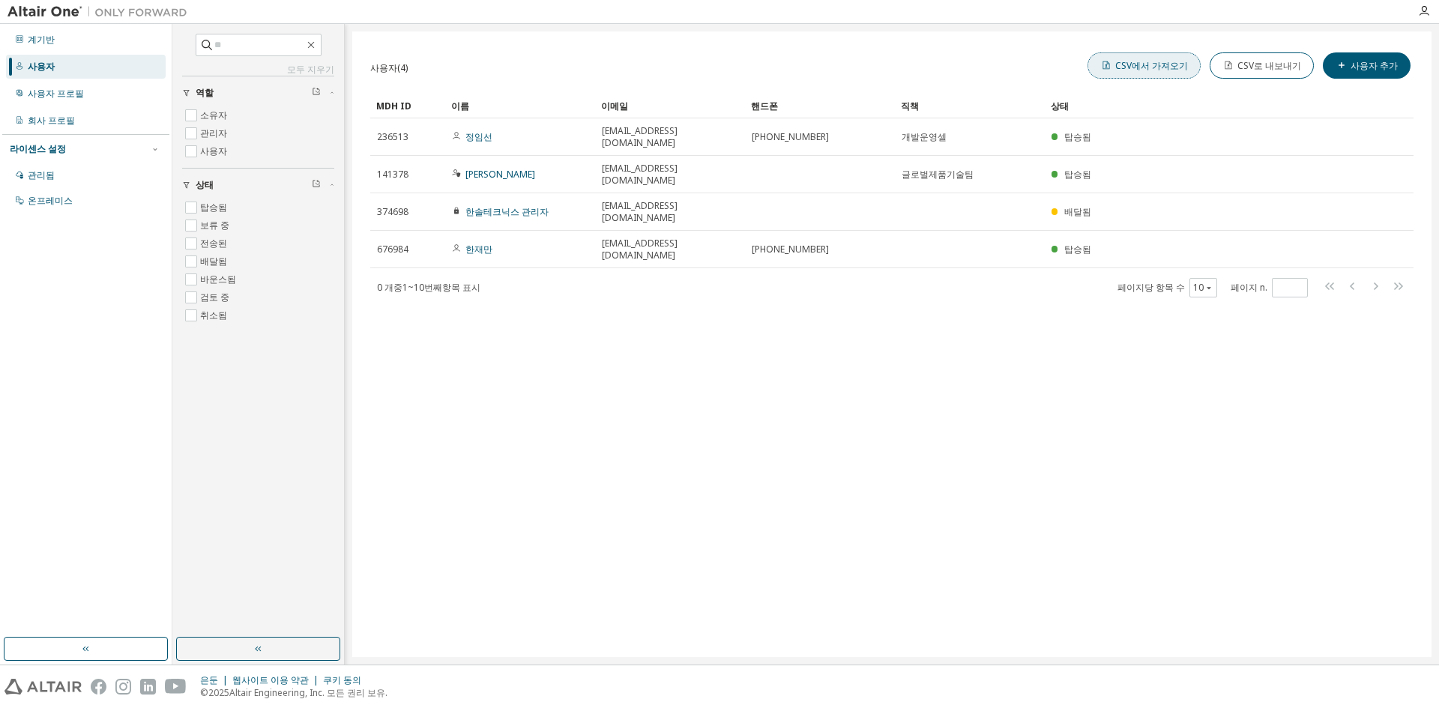
click at [1141, 67] on font "CSV에서 가져오기" at bounding box center [1151, 65] width 73 height 13
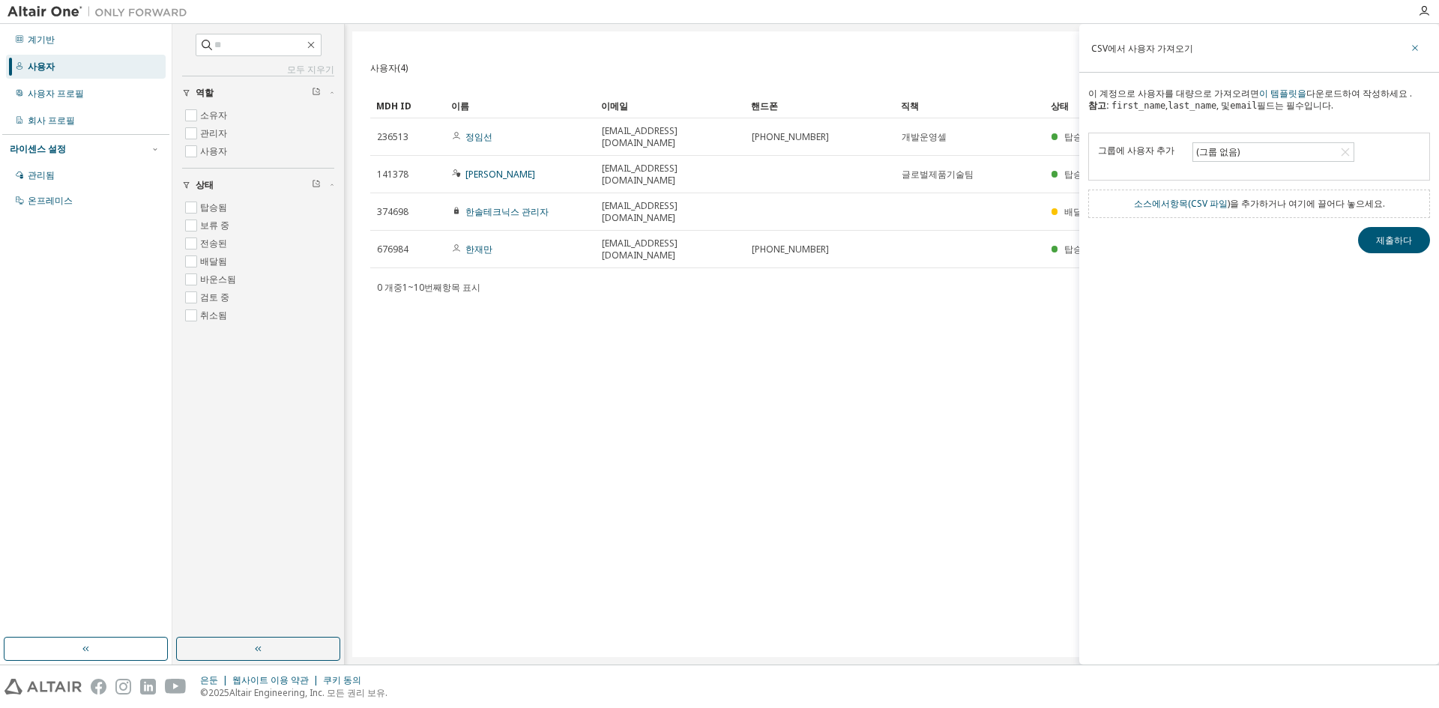
click at [1409, 49] on icon "button" at bounding box center [1414, 48] width 10 height 12
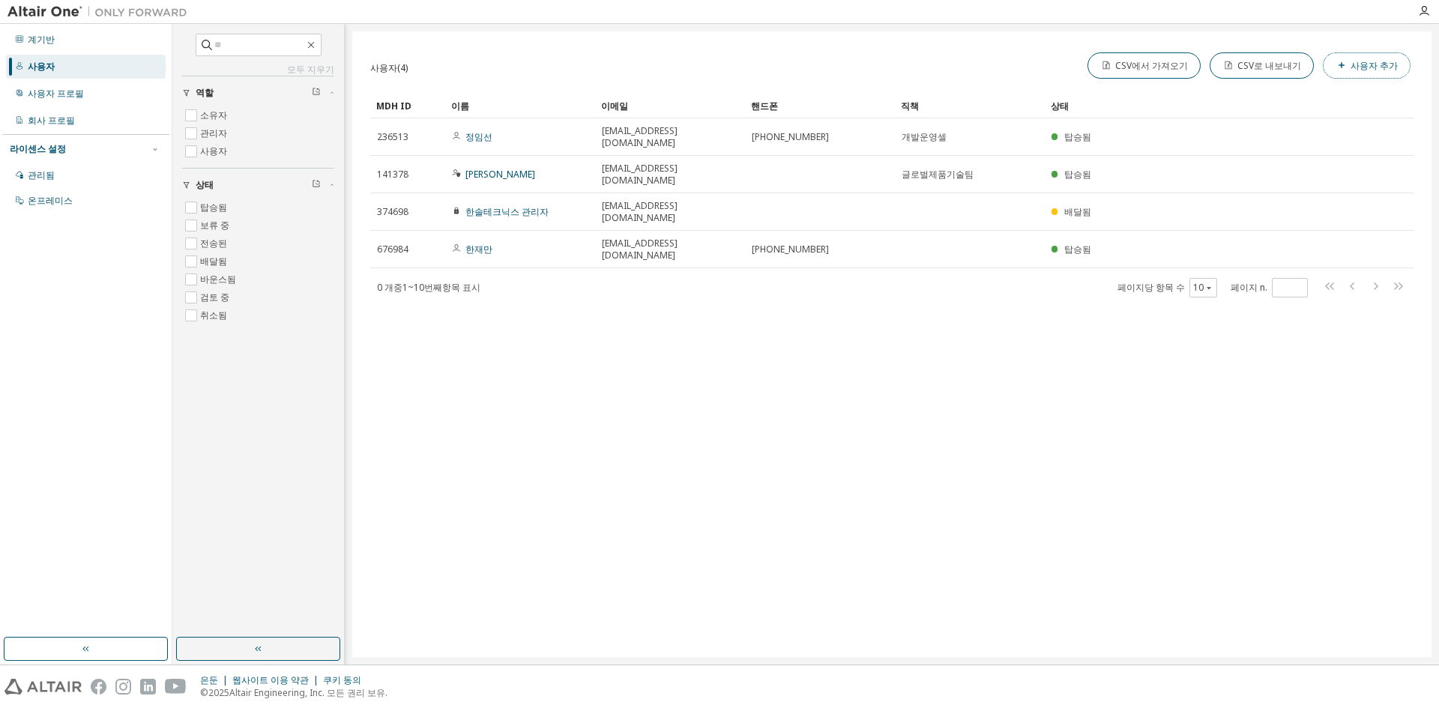
click at [1396, 59] on font "사용자 추가" at bounding box center [1373, 65] width 47 height 13
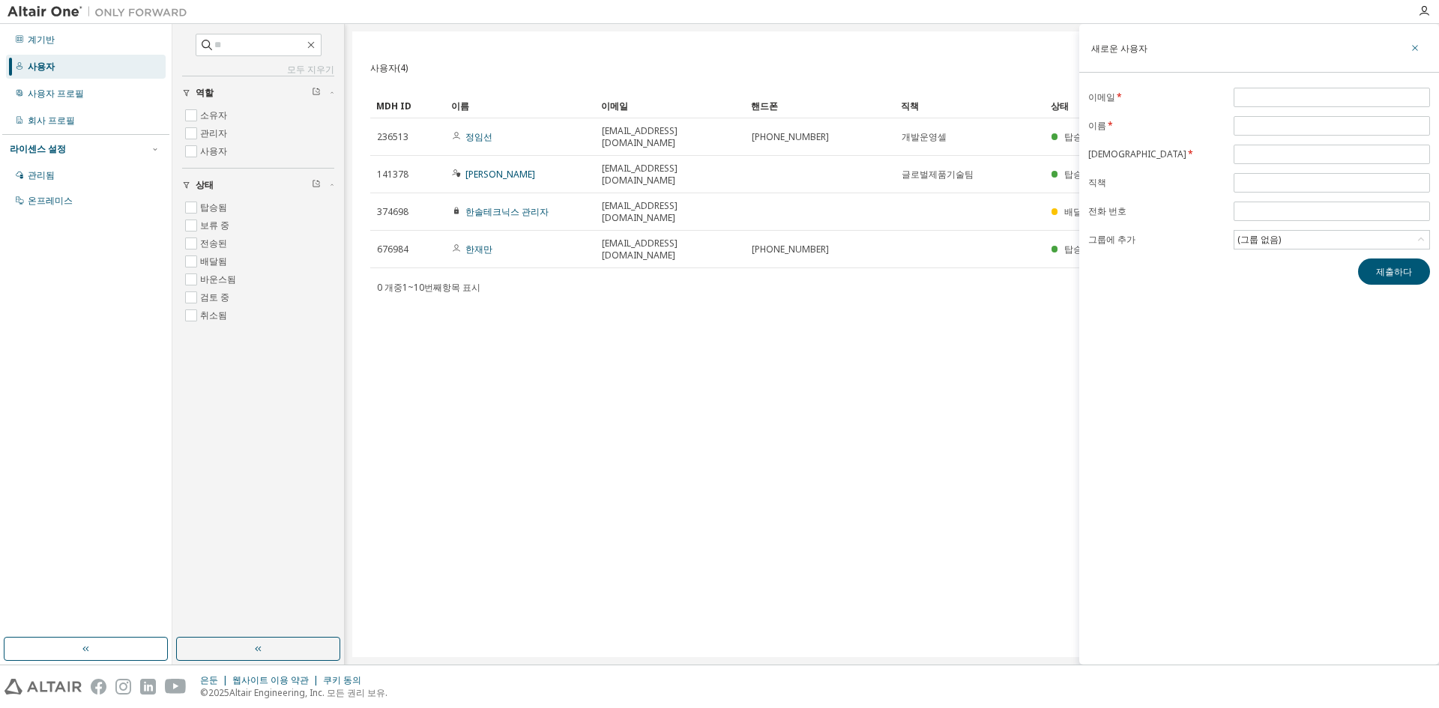
click at [1415, 41] on button "button" at bounding box center [1415, 48] width 24 height 24
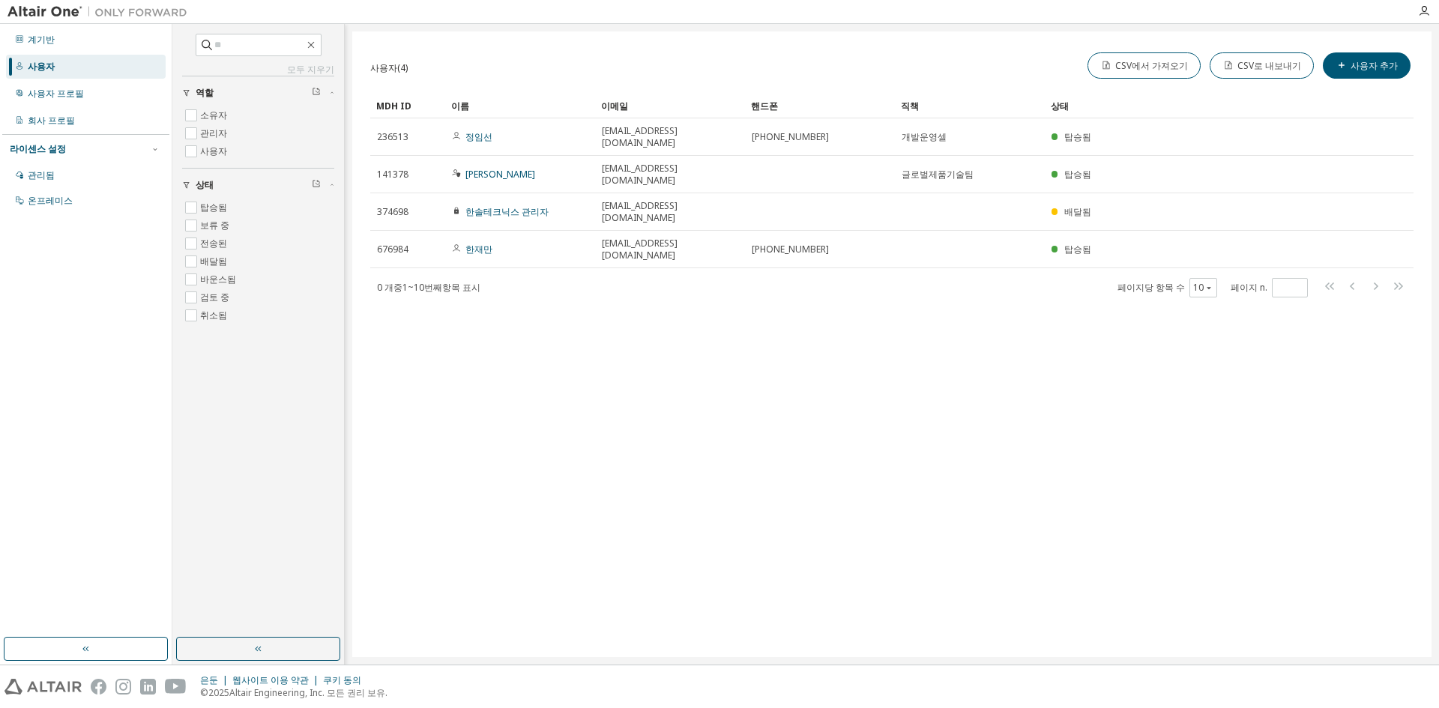
click at [847, 395] on div "사용자(4) CSV에서 가져오기 CSV로 내보내기 사용자 추가 분명한 짐 구하다 다른 이름으로 저장 필드 연산자 값 필터 선택 피연산자 선택 …" at bounding box center [891, 344] width 1079 height 626
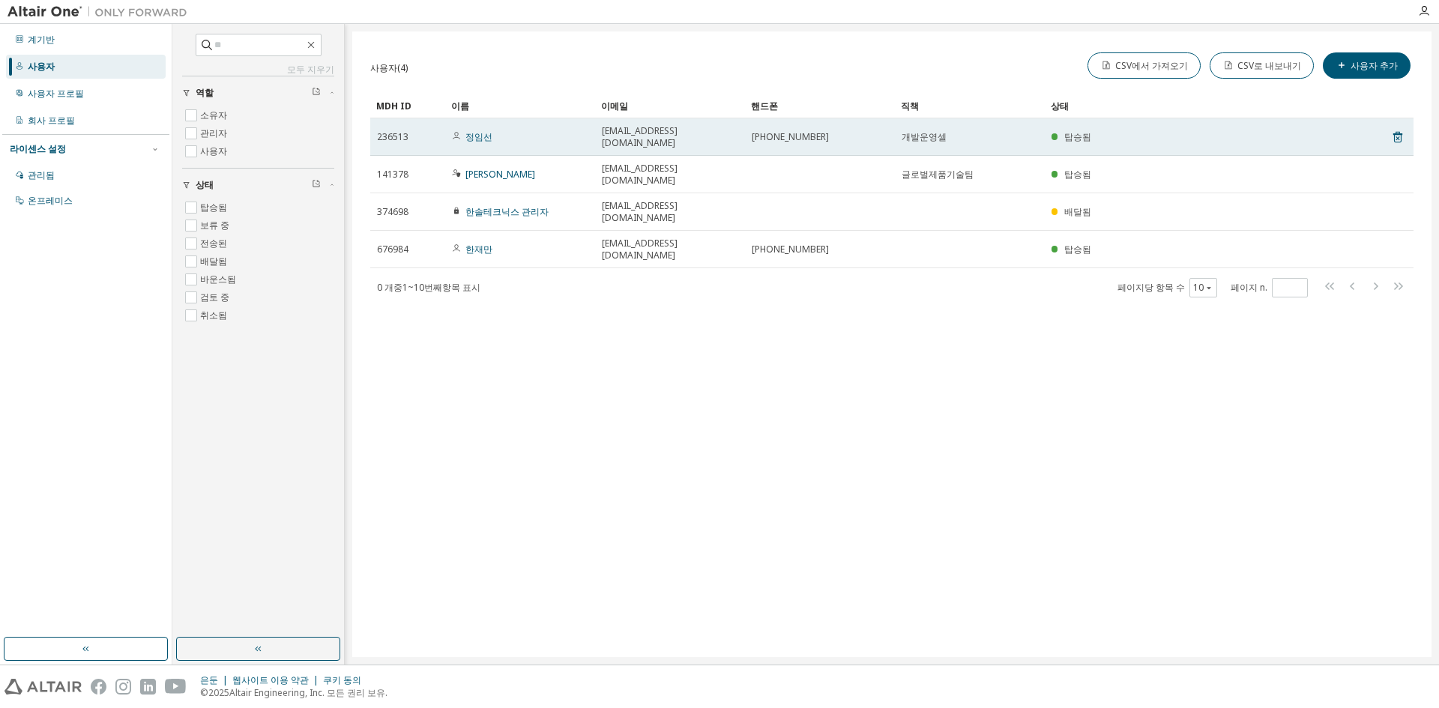
click at [732, 140] on td "임선정@한솔.com" at bounding box center [670, 136] width 150 height 37
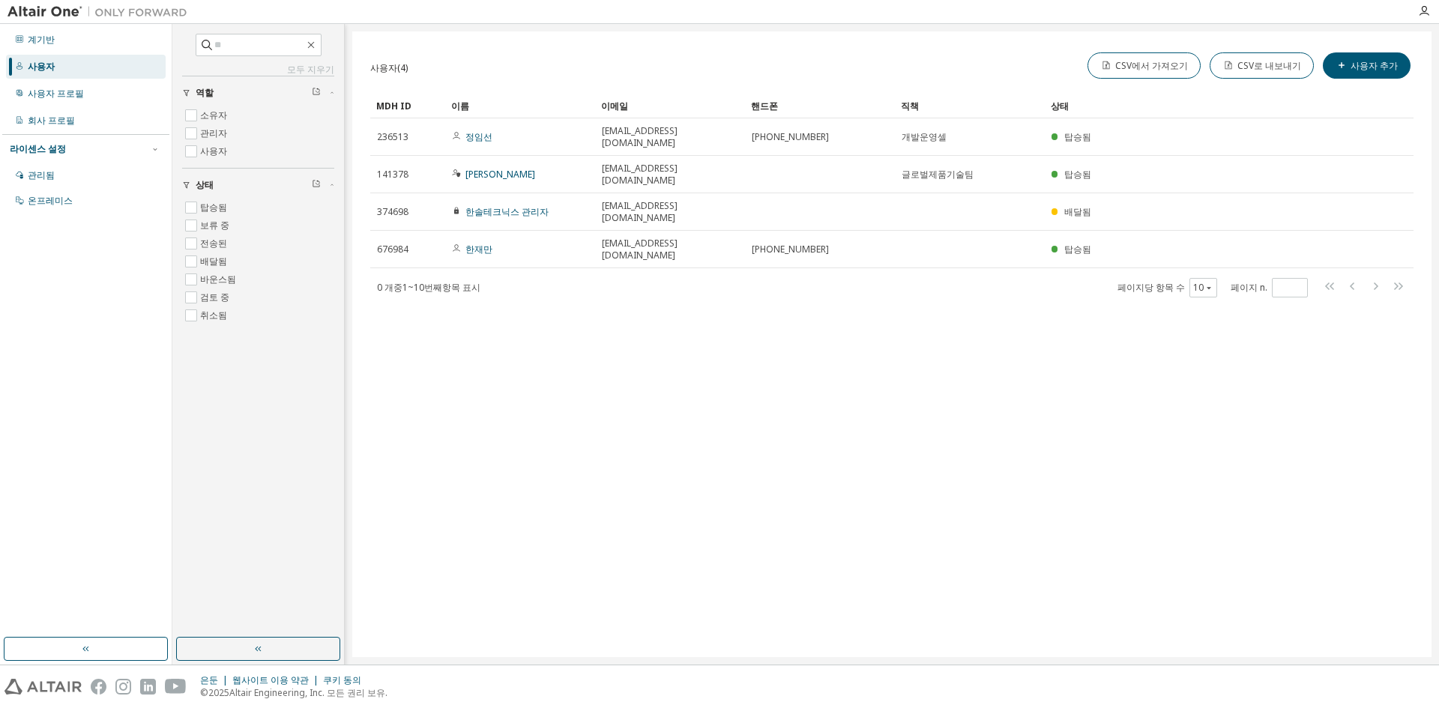
click at [1105, 347] on div "사용자(4) CSV에서 가져오기 CSV로 내보내기 사용자 추가 분명한 짐 구하다 다른 이름으로 저장 필드 연산자 값 필터 선택 피연산자 선택 …" at bounding box center [891, 344] width 1079 height 626
click at [759, 323] on div "사용자(4) CSV에서 가져오기 CSV로 내보내기 사용자 추가 분명한 짐 구하다 다른 이름으로 저장 필드 연산자 값 필터 선택 피연산자 선택 …" at bounding box center [891, 344] width 1079 height 626
